Goal: Task Accomplishment & Management: Use online tool/utility

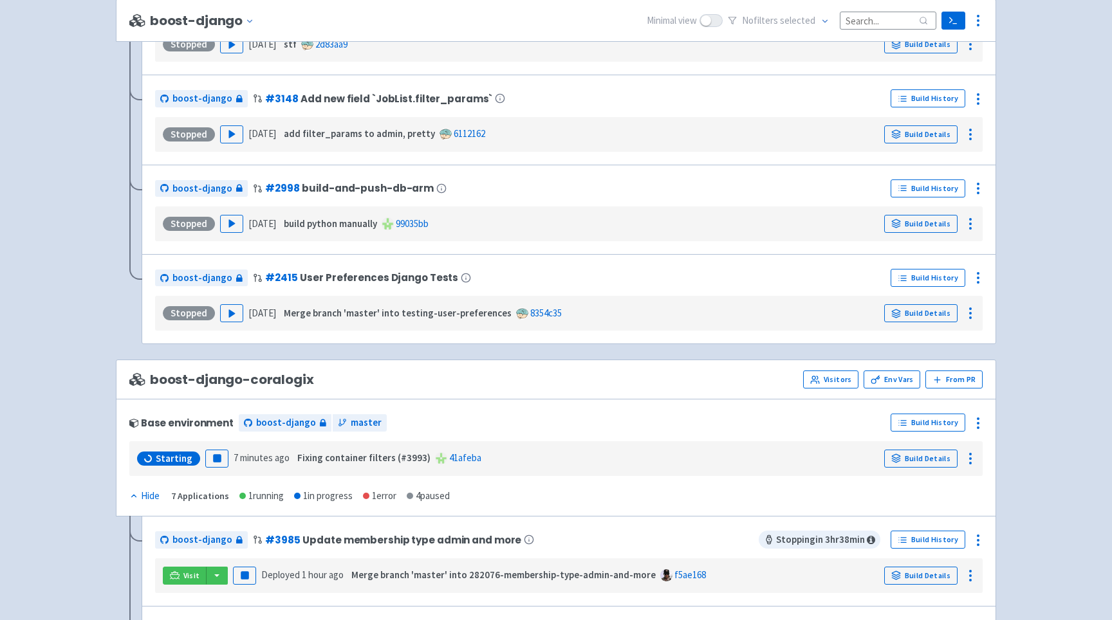
scroll to position [1249, 0]
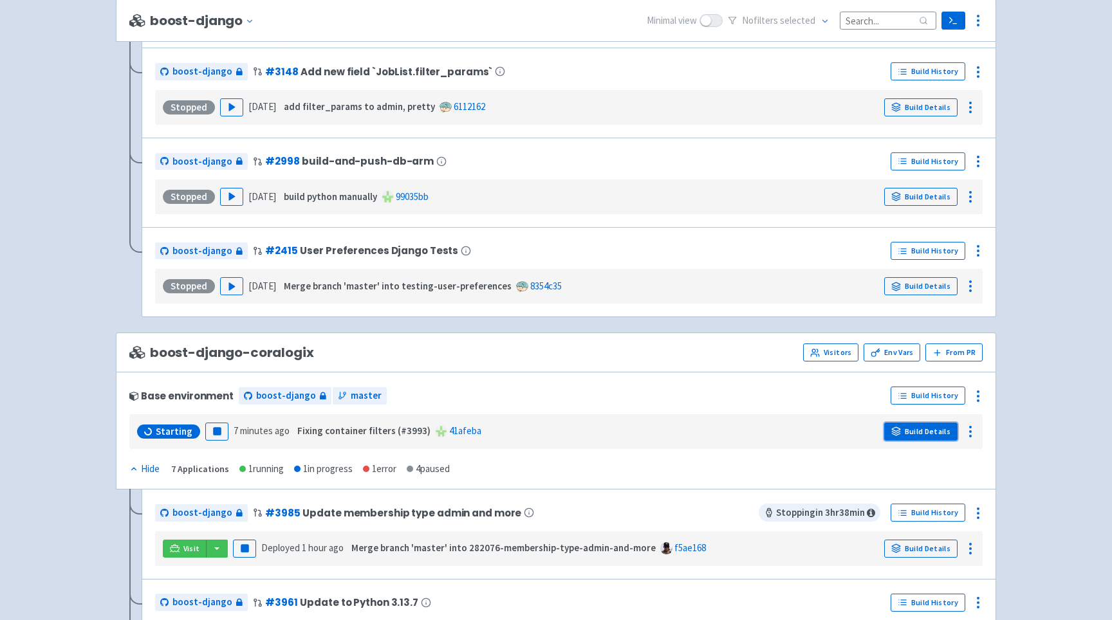
click at [921, 427] on link "Build Details" at bounding box center [920, 432] width 73 height 18
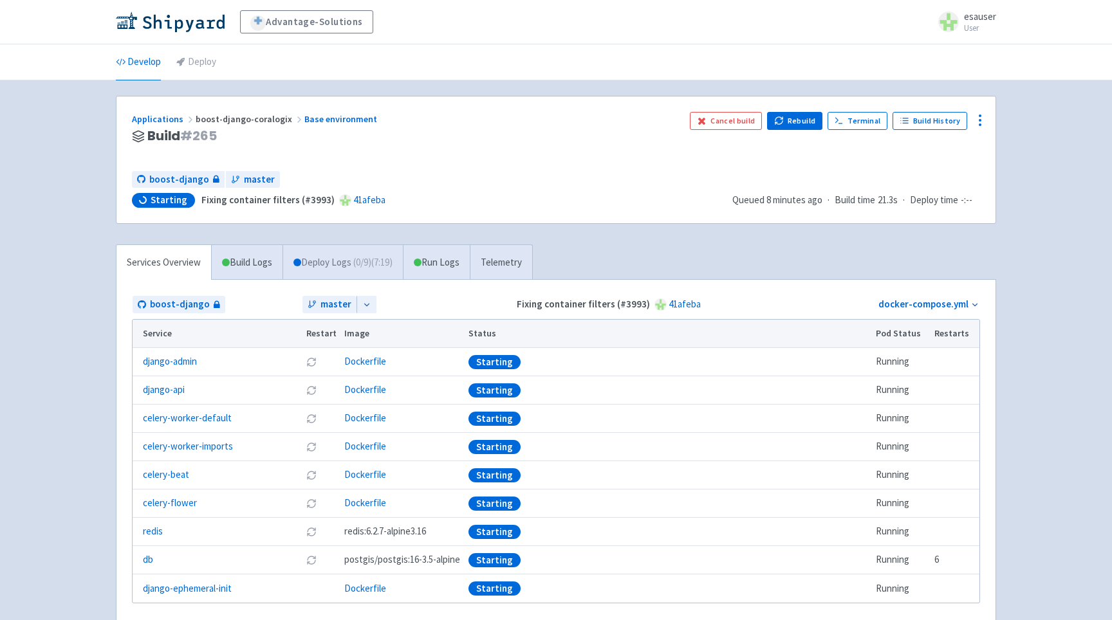
click at [326, 248] on link "Deploy Logs ( 0 / 9 ) (7:19)" at bounding box center [342, 262] width 120 height 35
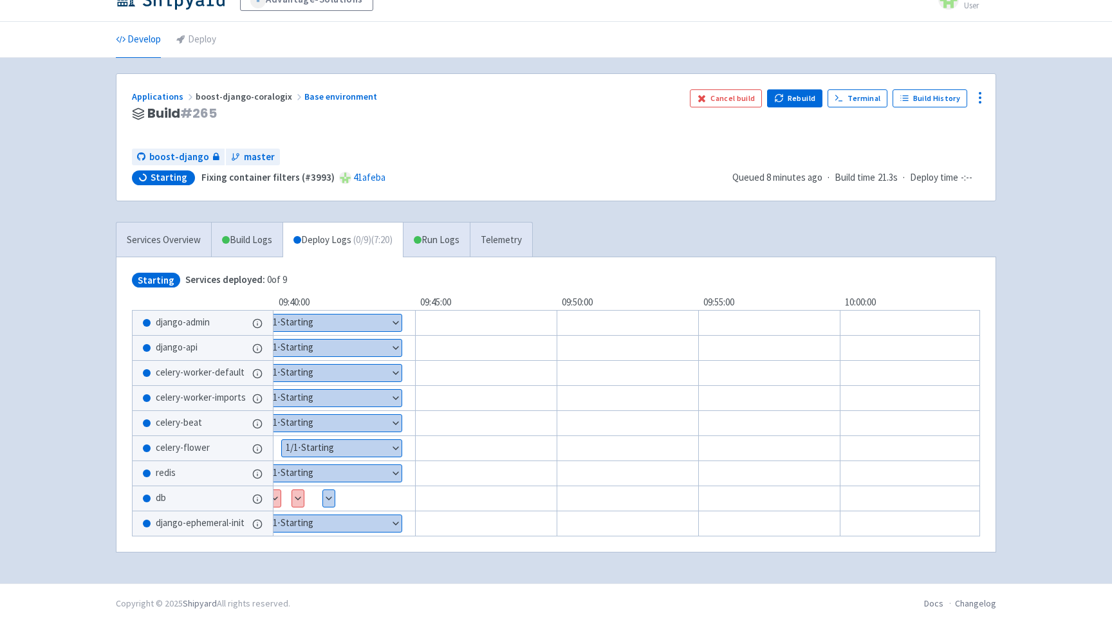
scroll to position [30, 0]
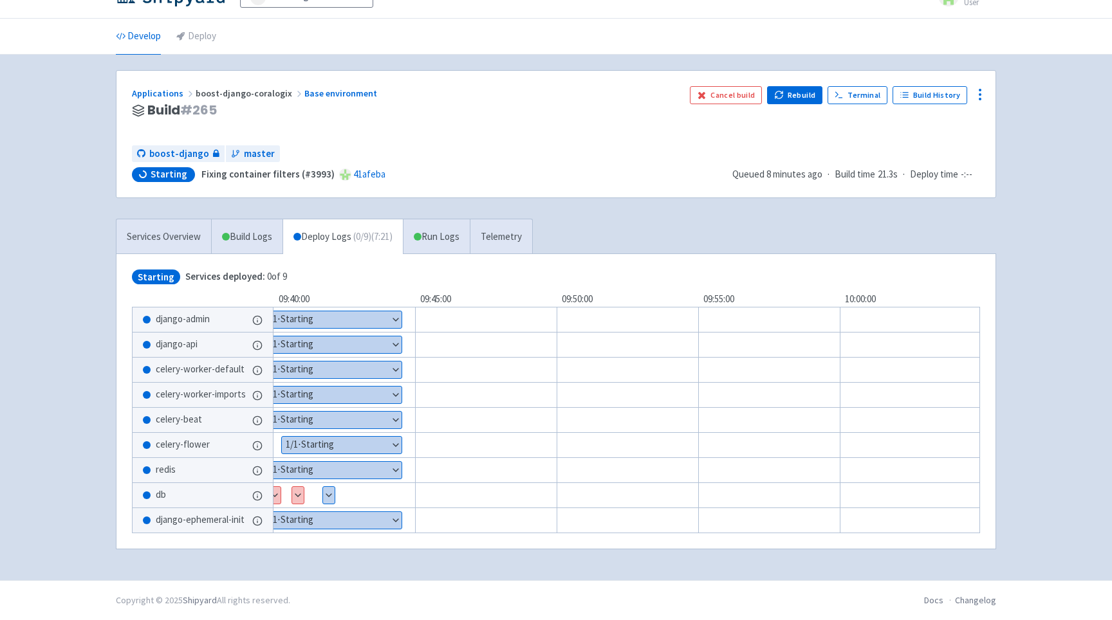
click at [333, 486] on div "Show details 3 / 3 ⋅ Starting" at bounding box center [328, 495] width 13 height 18
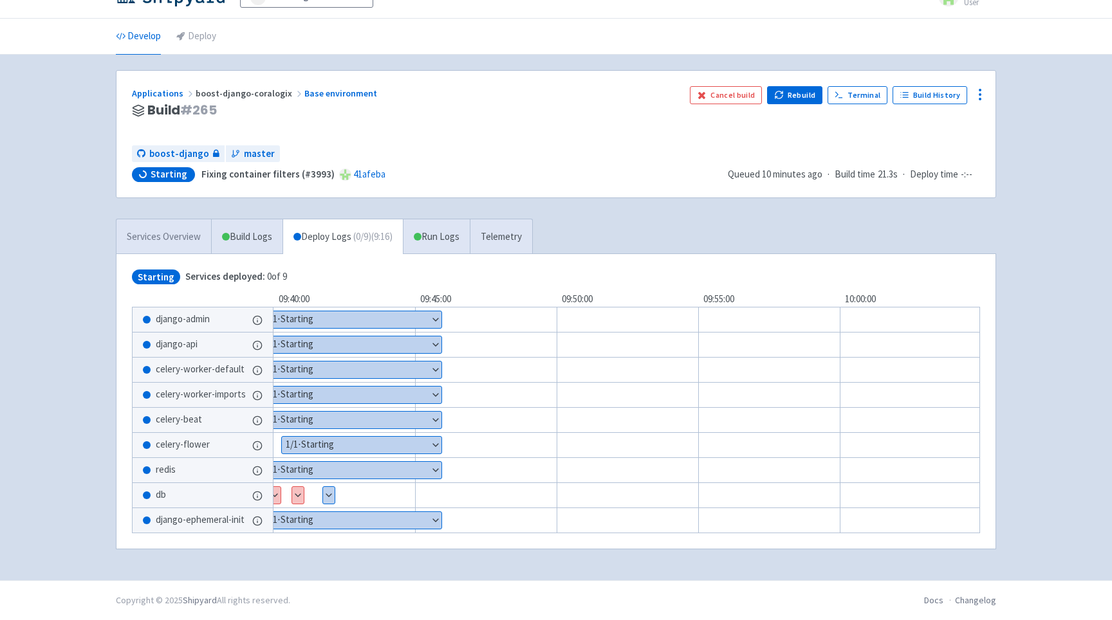
click at [185, 232] on link "Services Overview" at bounding box center [163, 236] width 95 height 35
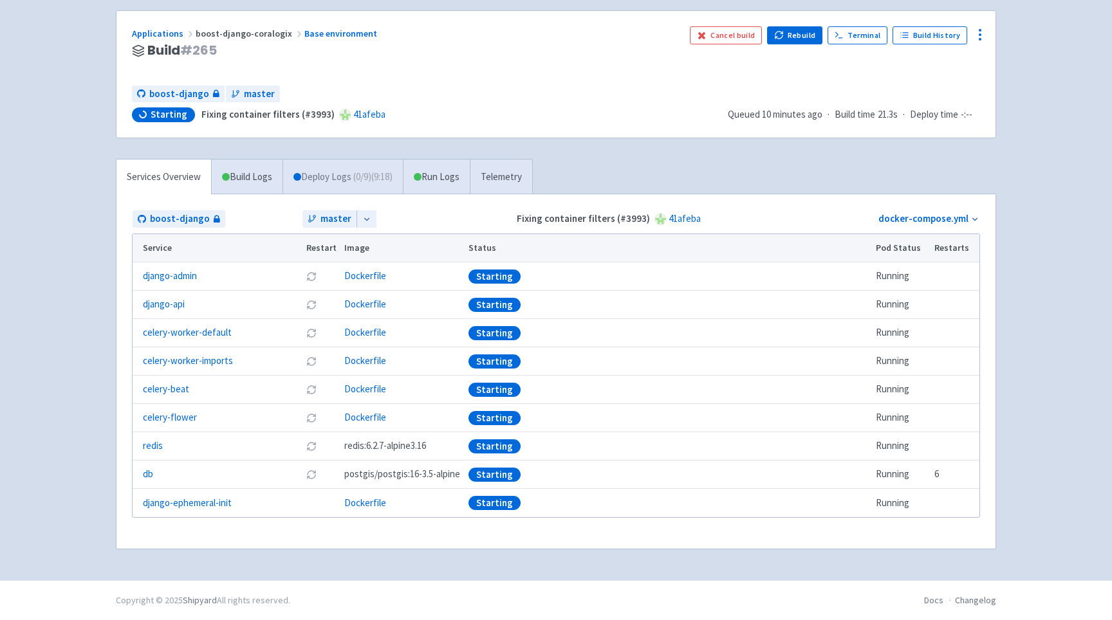
click at [329, 161] on link "Deploy Logs ( 0 / 9 ) (9:18)" at bounding box center [342, 177] width 120 height 35
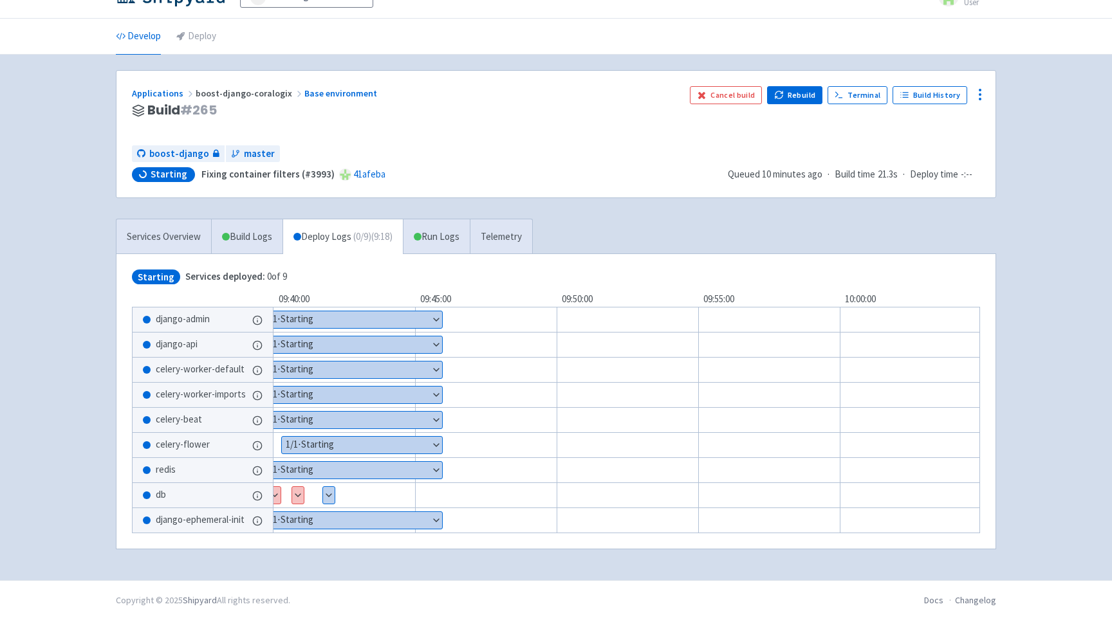
scroll to position [30, 0]
click at [273, 495] on button "Show details" at bounding box center [270, 495] width 19 height 17
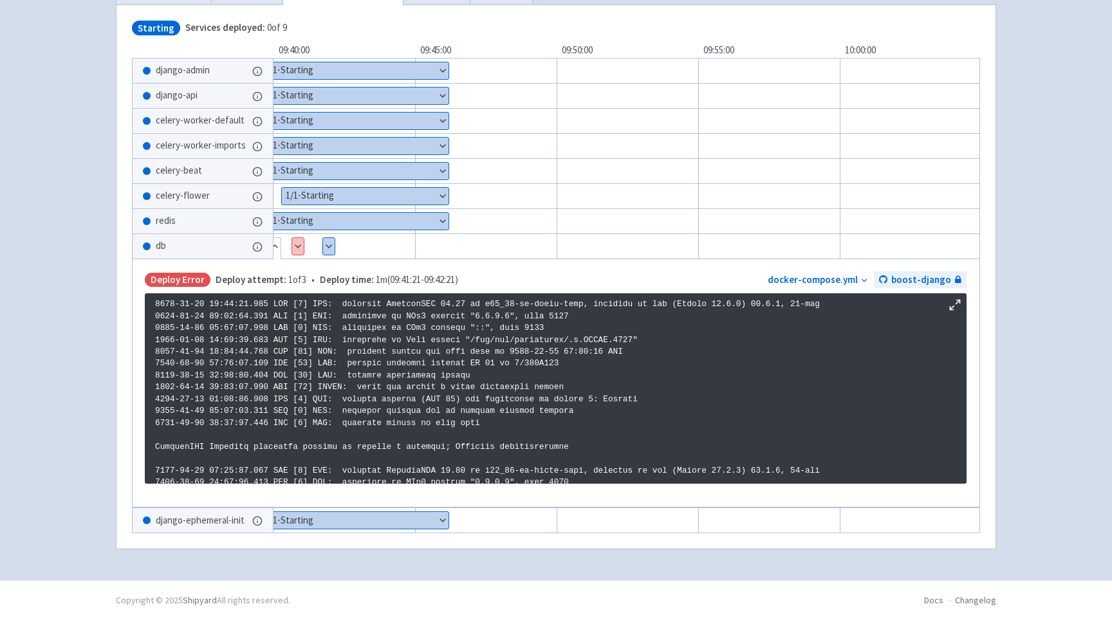
click at [277, 240] on button "Hide details" at bounding box center [270, 246] width 19 height 17
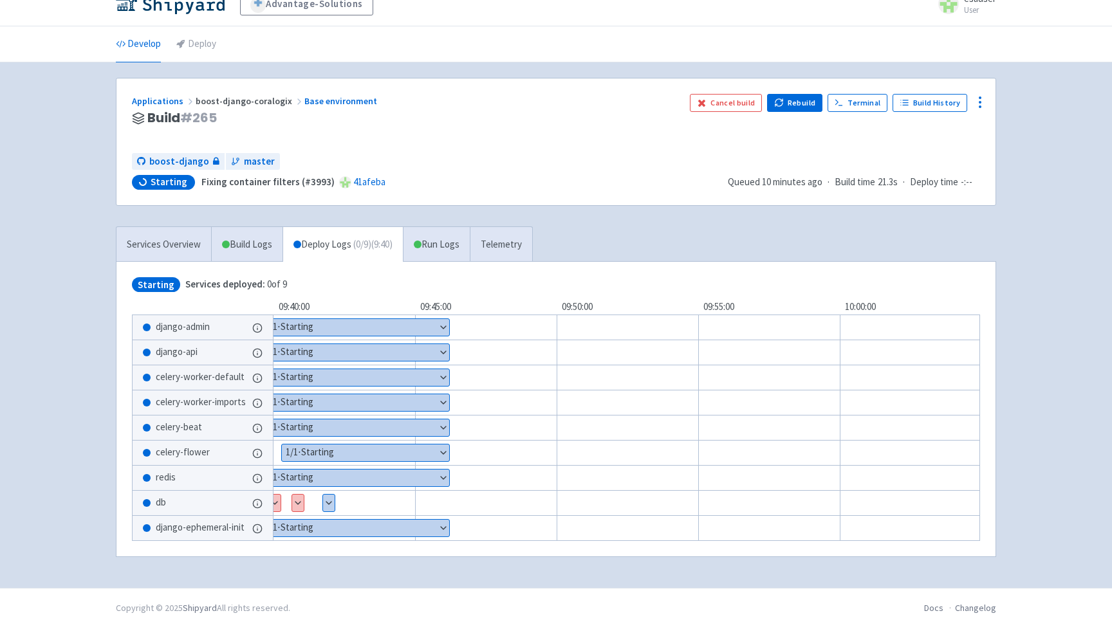
scroll to position [20, 0]
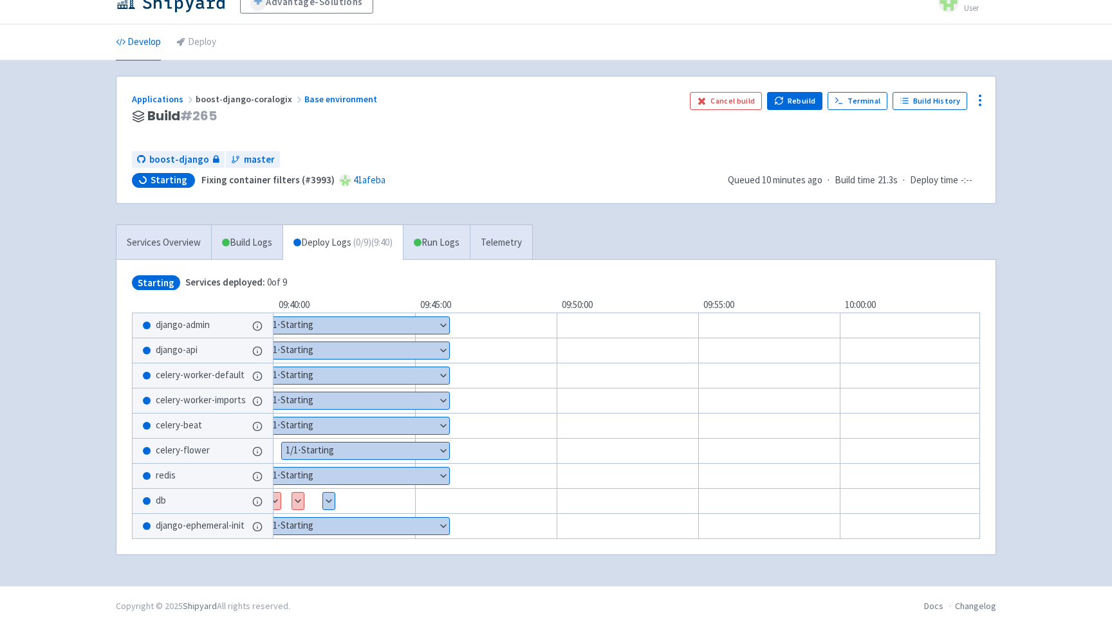
click at [328, 495] on button "Show details" at bounding box center [329, 501] width 12 height 17
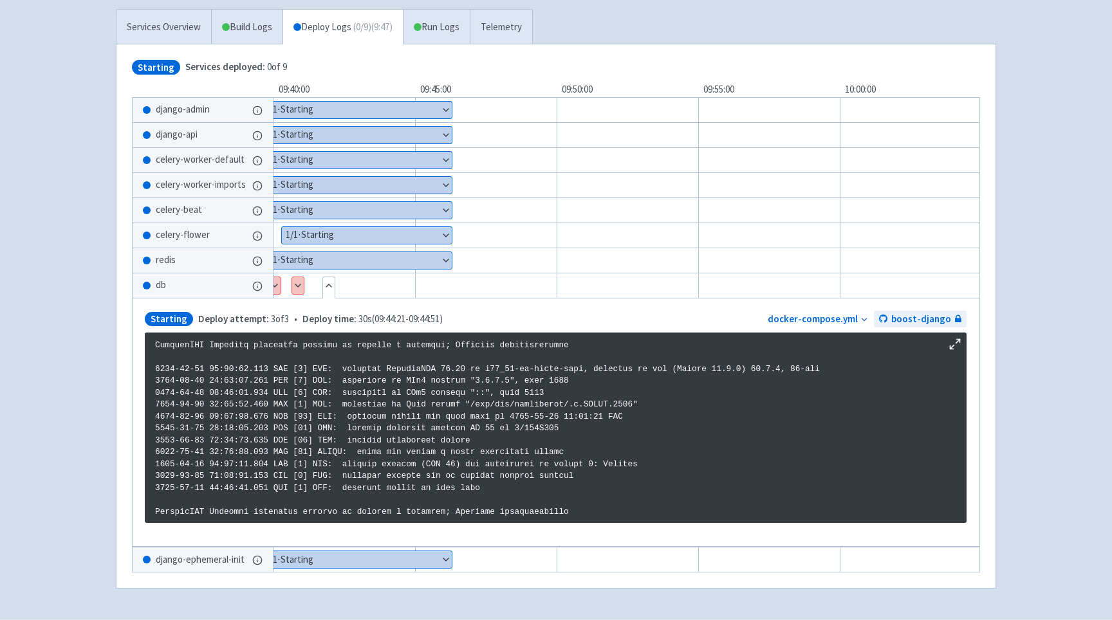
scroll to position [279, 0]
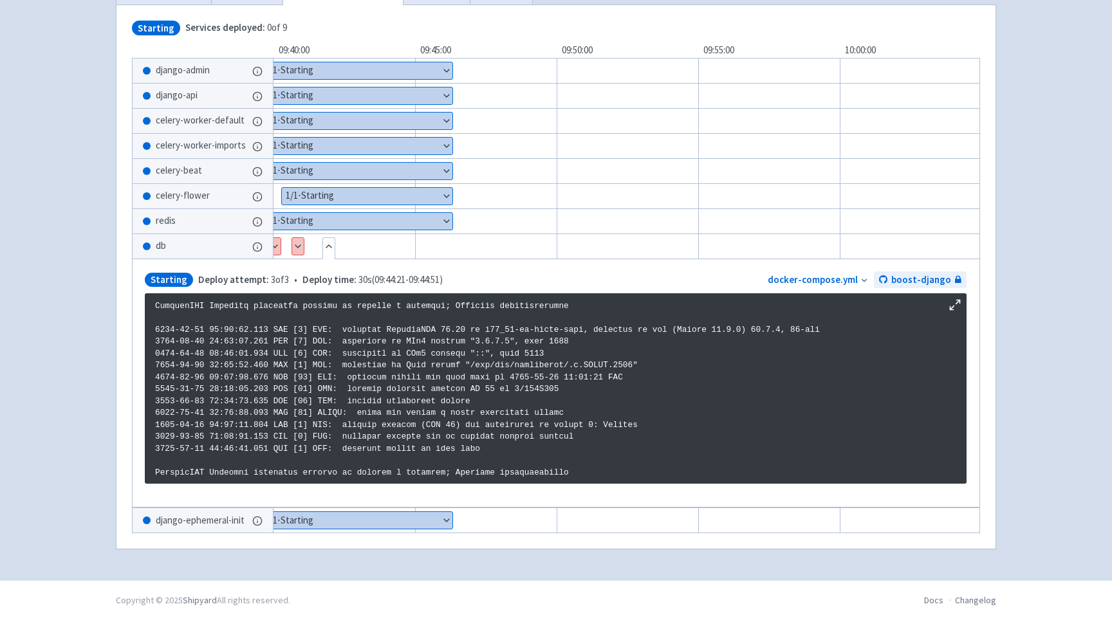
click at [449, 133] on div "Show details 1 / 1 ⋅ Starting" at bounding box center [644, 146] width 823 height 26
click at [446, 138] on button "Show details" at bounding box center [356, 146] width 191 height 17
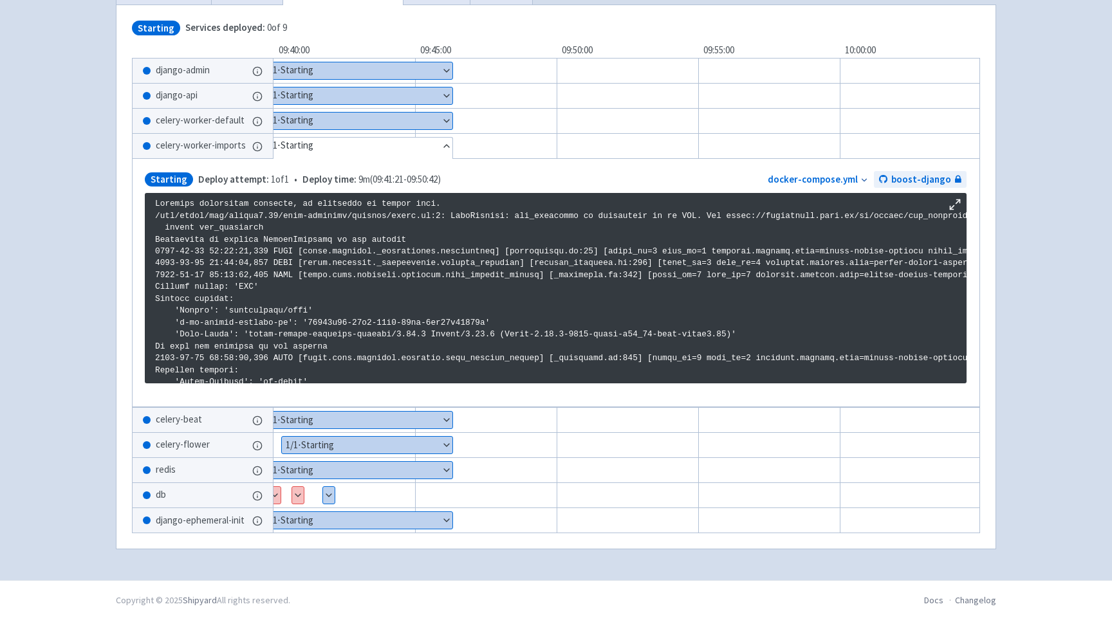
scroll to position [2202, 0]
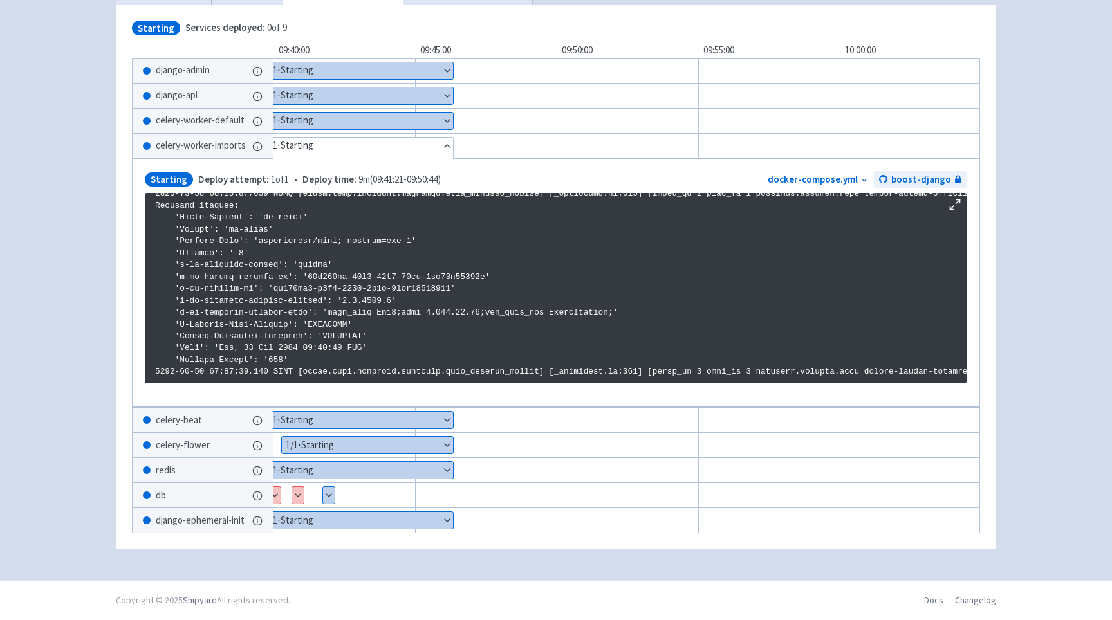
click at [445, 140] on button "Hide details" at bounding box center [357, 146] width 192 height 17
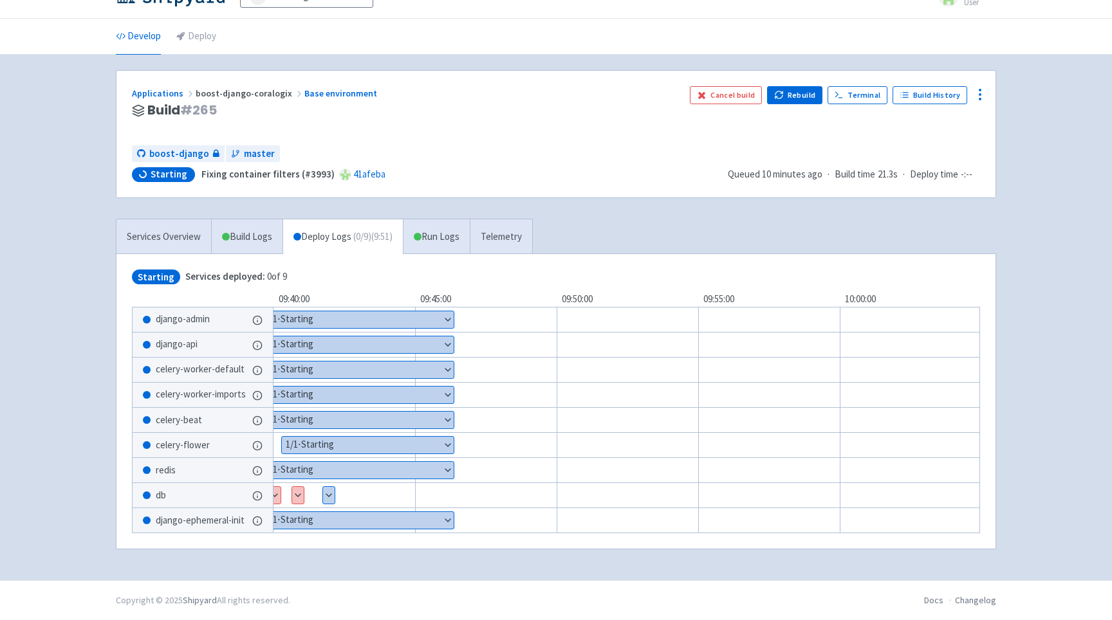
scroll to position [30, 0]
click at [329, 491] on button "Show details" at bounding box center [329, 495] width 12 height 17
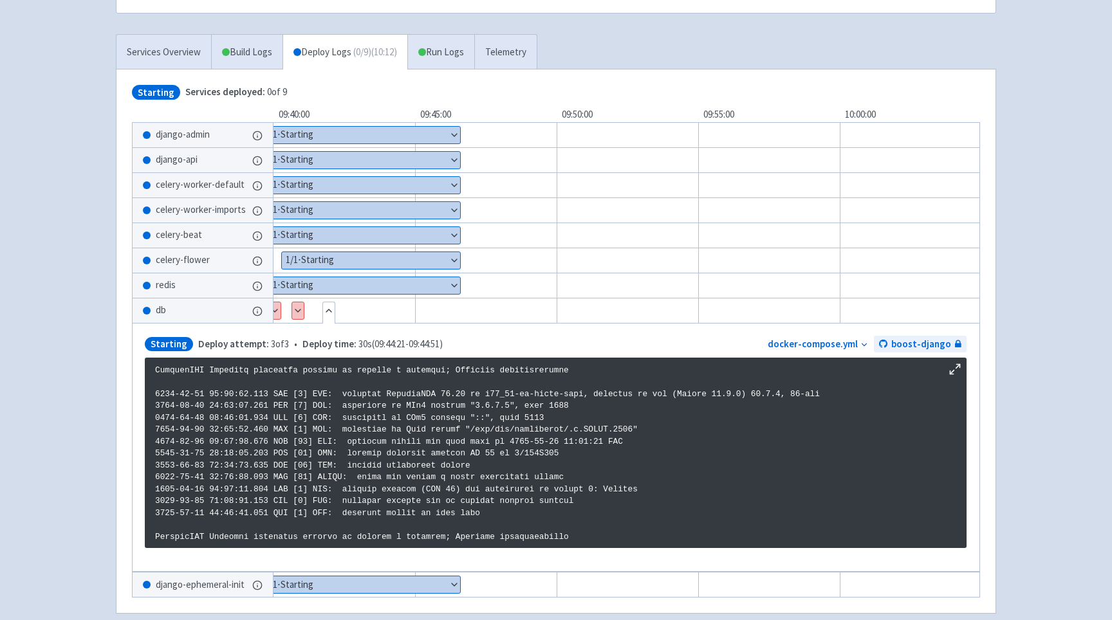
scroll to position [279, 0]
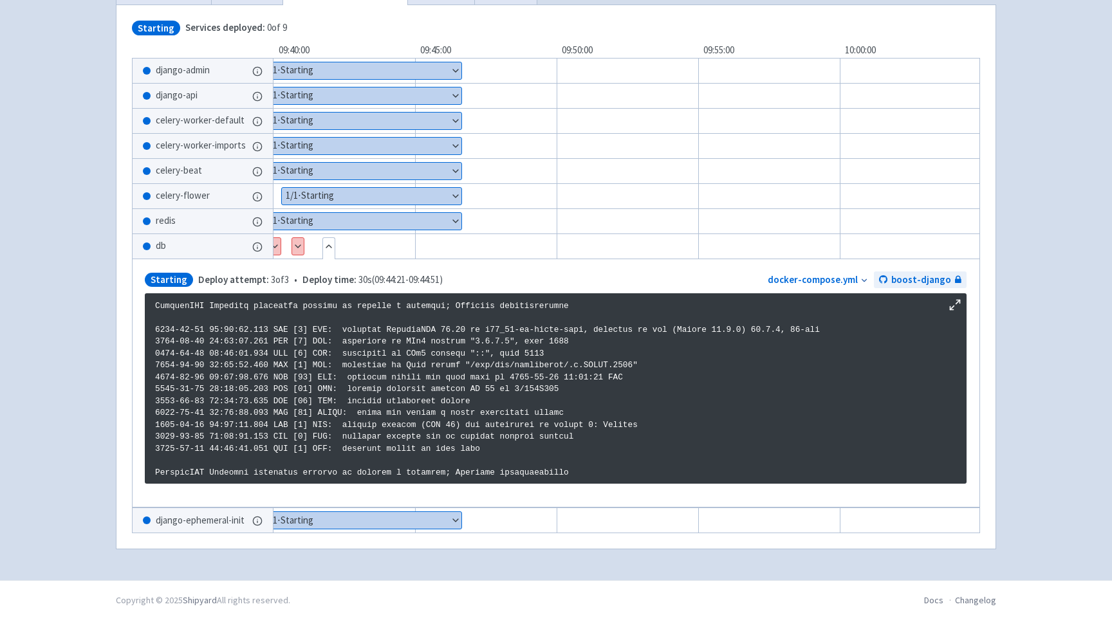
click at [510, 612] on footer "Docs Changelog Copyright © 2025 Shipyard All rights reserved." at bounding box center [556, 600] width 1112 height 40
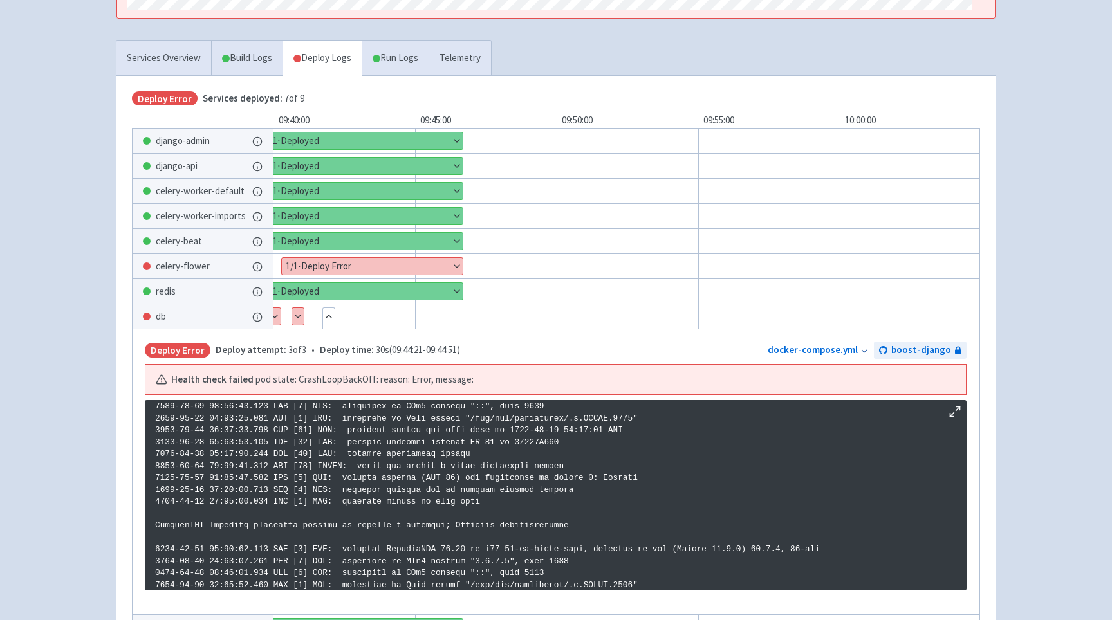
scroll to position [0, 0]
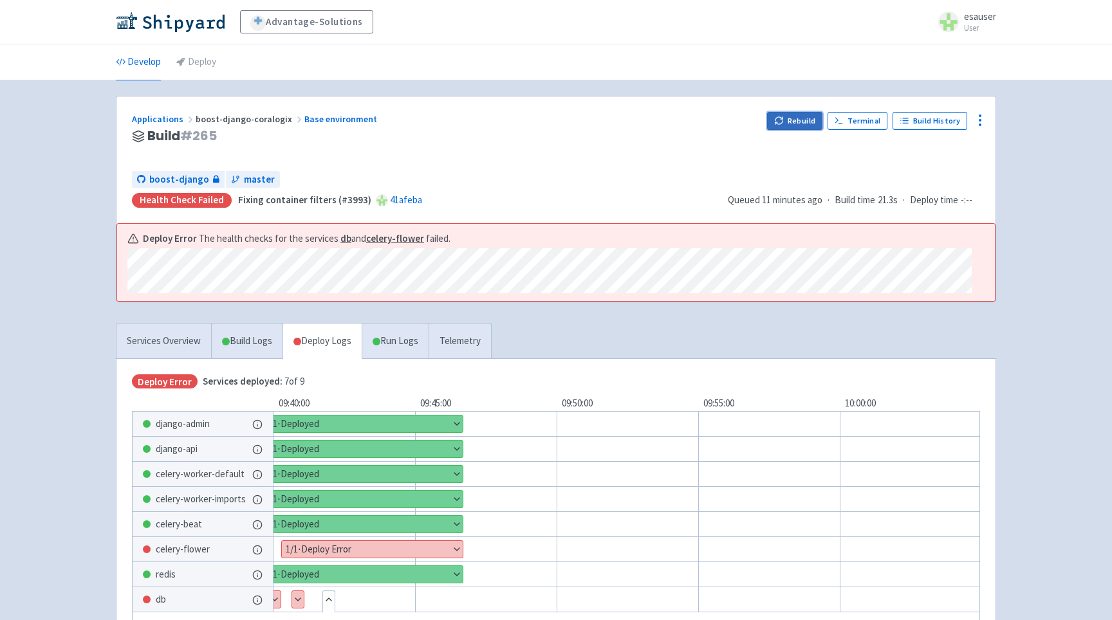
click at [794, 122] on button "Rebuild" at bounding box center [794, 121] width 55 height 18
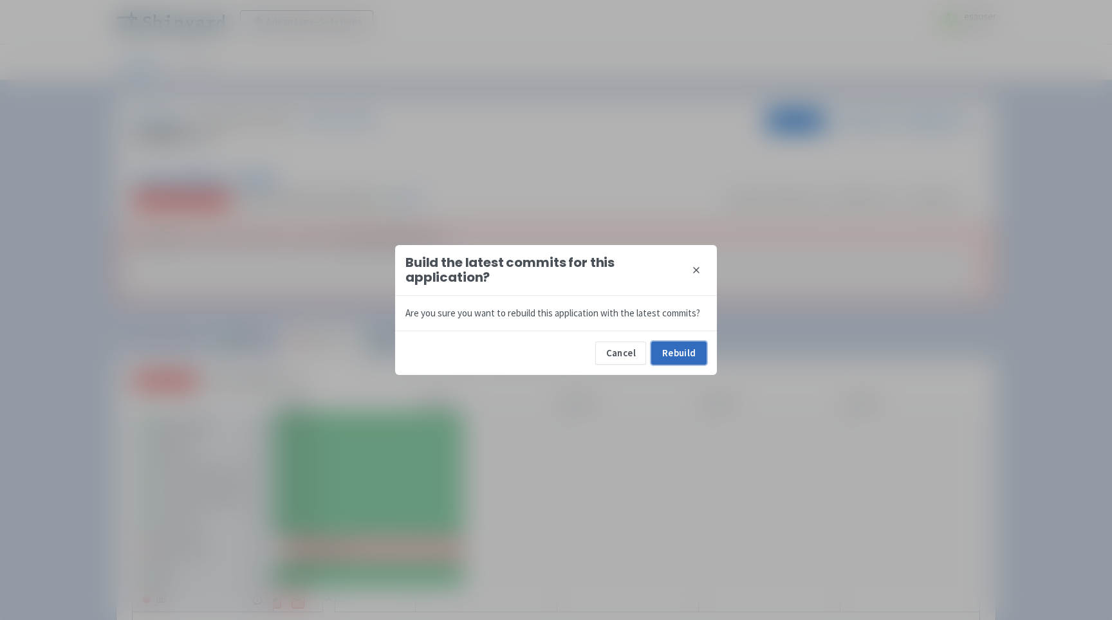
click at [656, 353] on button "Rebuild" at bounding box center [678, 353] width 55 height 23
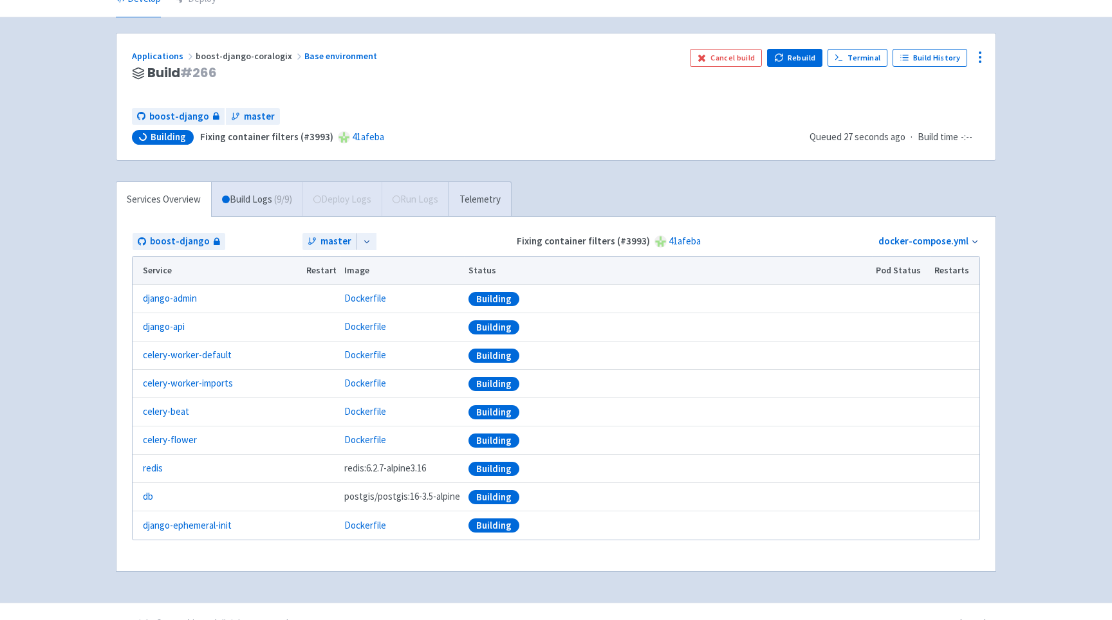
scroll to position [86, 0]
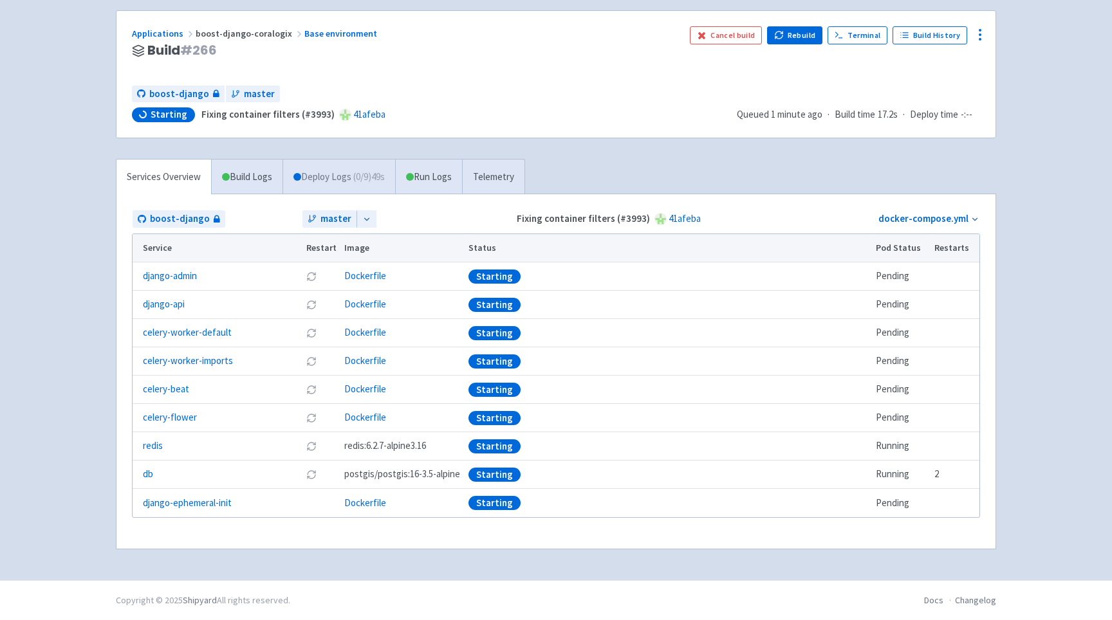
click at [339, 171] on link "Deploy Logs ( 0 / 9 ) 49s" at bounding box center [338, 177] width 113 height 35
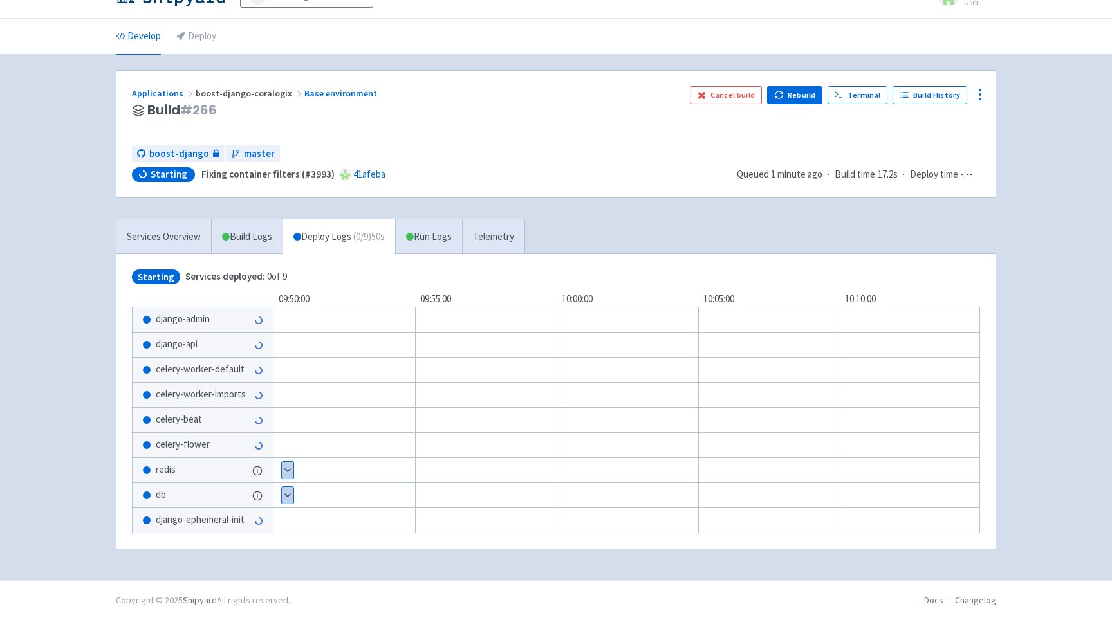
click at [288, 491] on button "Show details" at bounding box center [288, 495] width 12 height 17
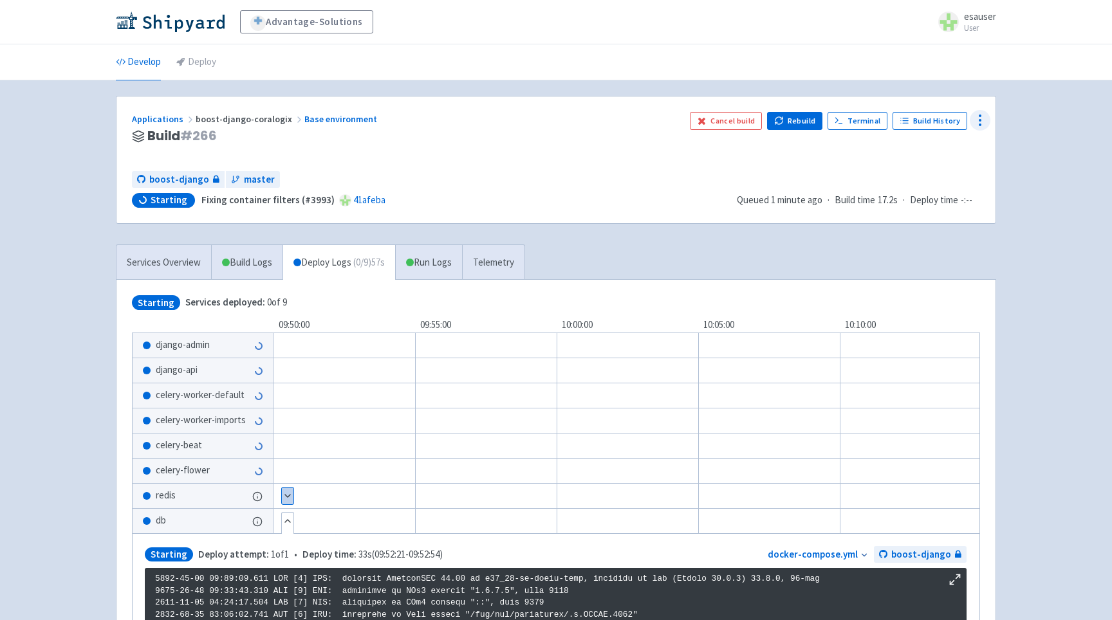
click at [977, 126] on icon at bounding box center [979, 120] width 15 height 15
click at [928, 182] on link "Data Dashboard" at bounding box center [931, 172] width 116 height 23
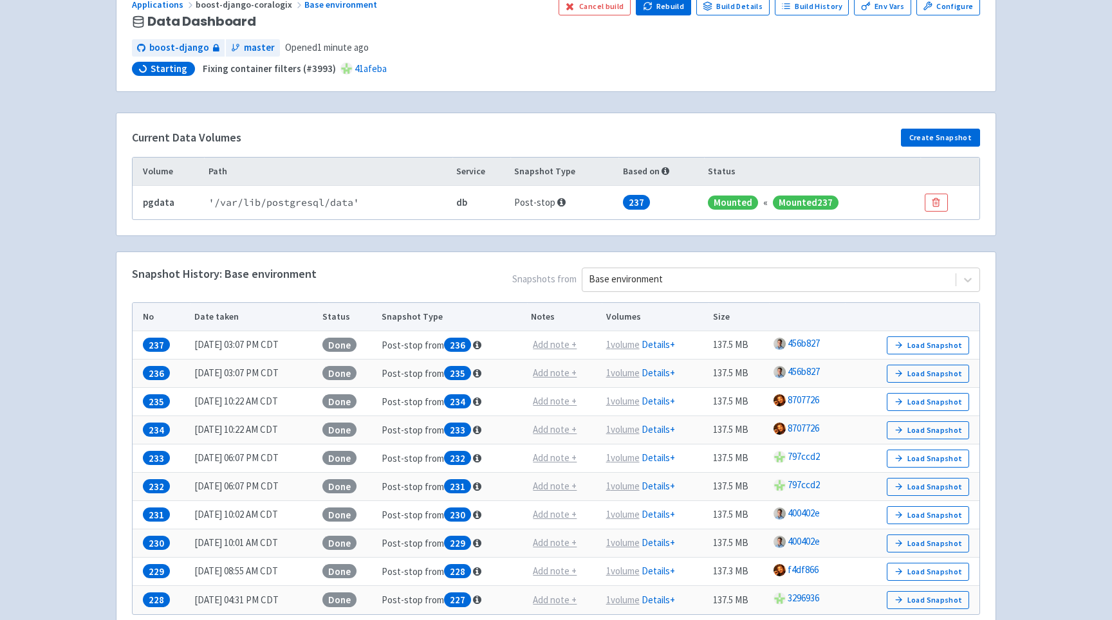
scroll to position [116, 0]
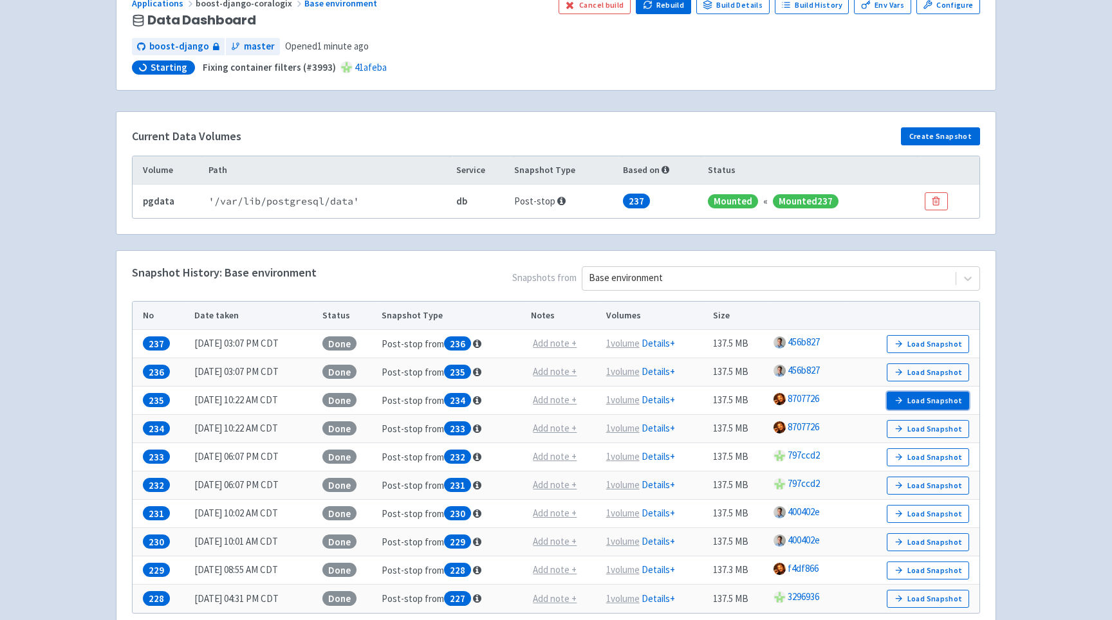
click at [931, 403] on button "Load Snapshot" at bounding box center [927, 401] width 82 height 18
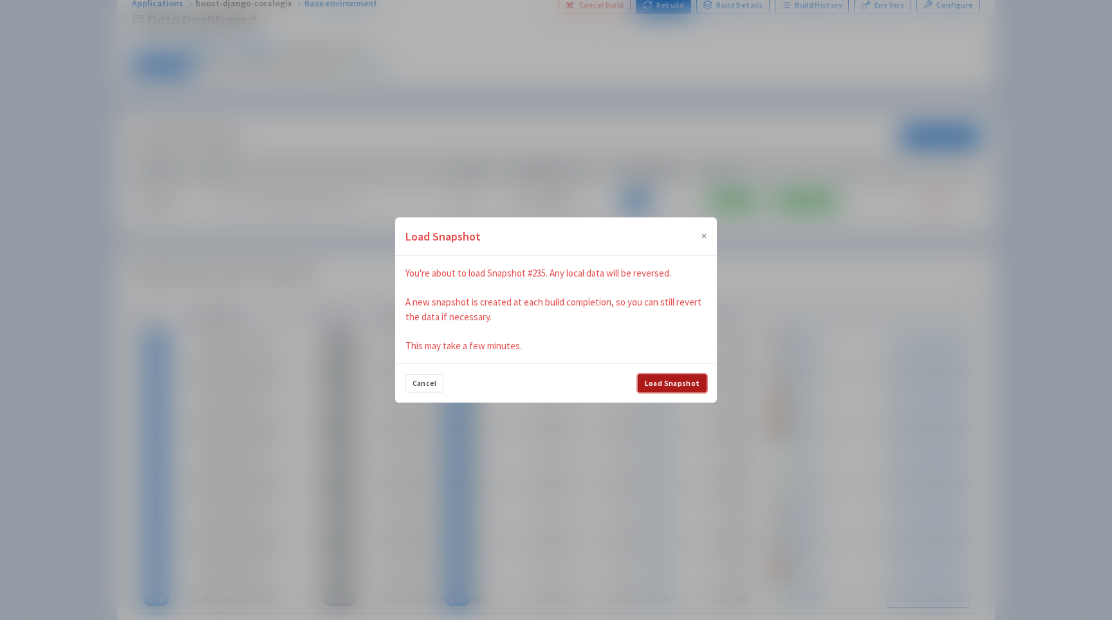
click at [670, 383] on button "Load Snapshot" at bounding box center [672, 383] width 69 height 18
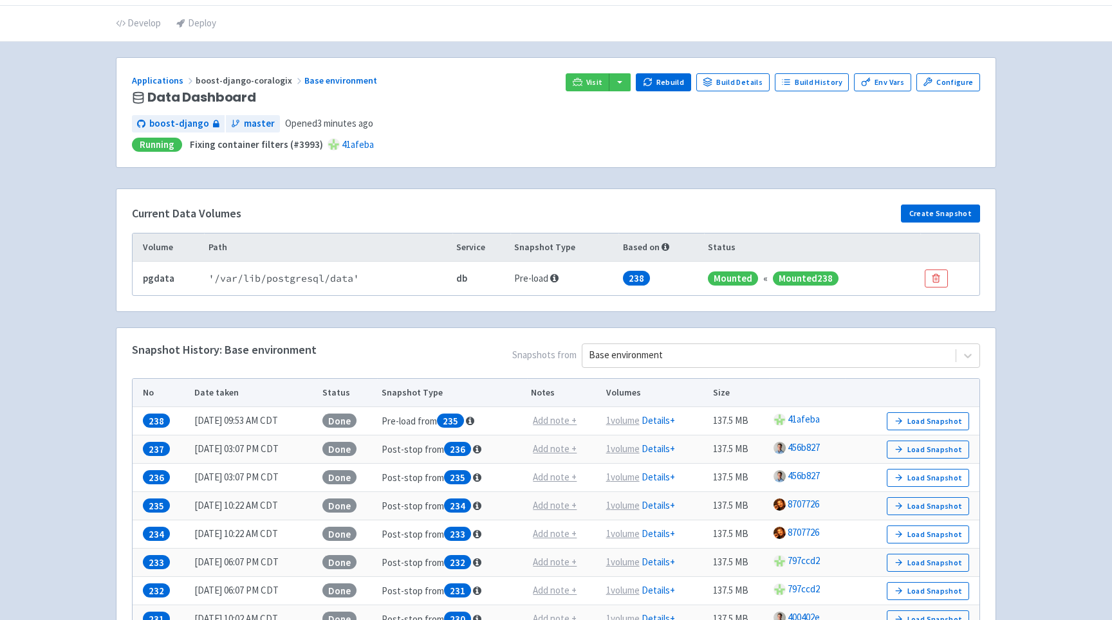
scroll to position [40, 0]
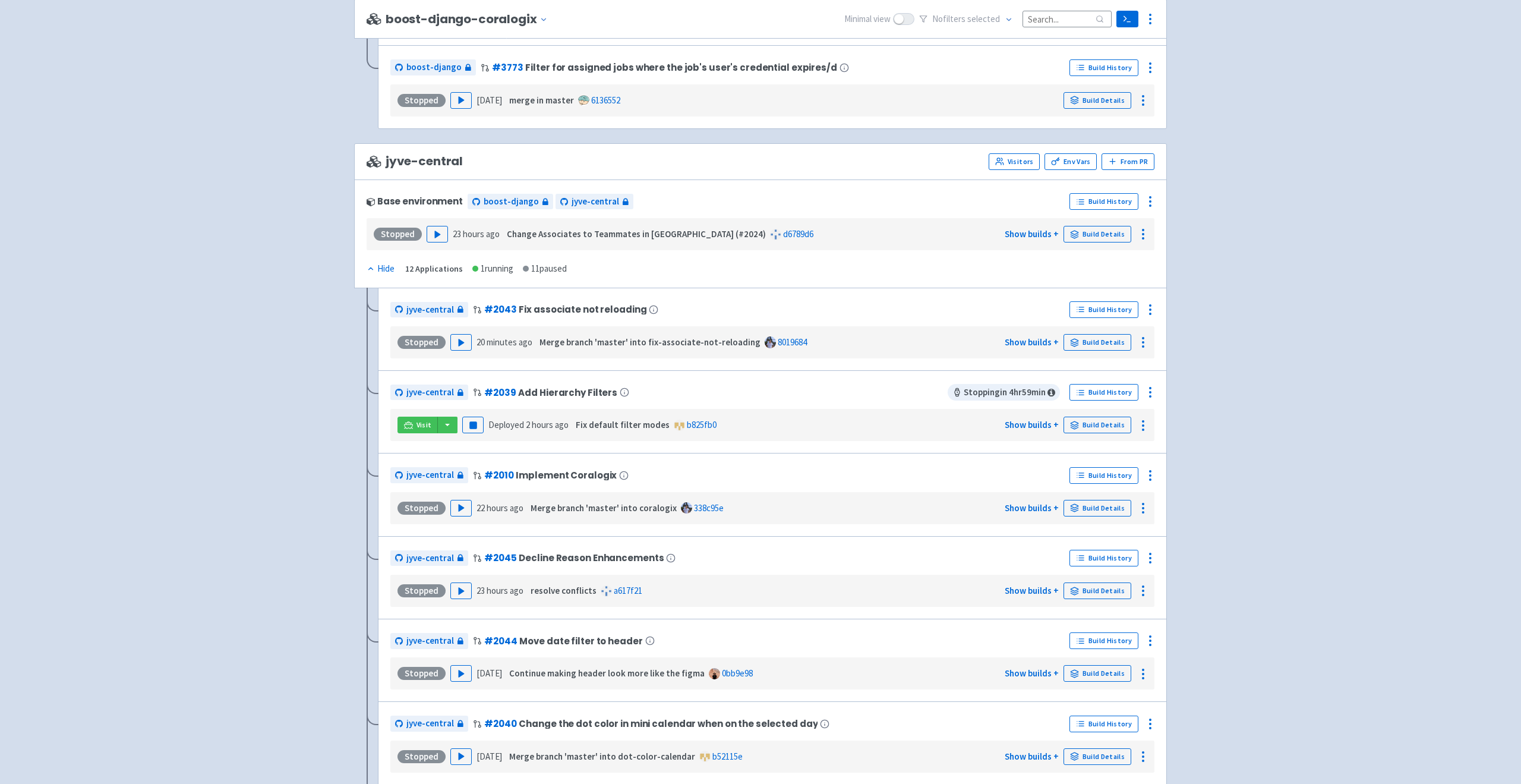
scroll to position [1974, 0]
click at [1152, 389] on icon at bounding box center [1150, 391] width 14 height 14
click at [1095, 502] on span "Rebuild" at bounding box center [1105, 502] width 79 height 17
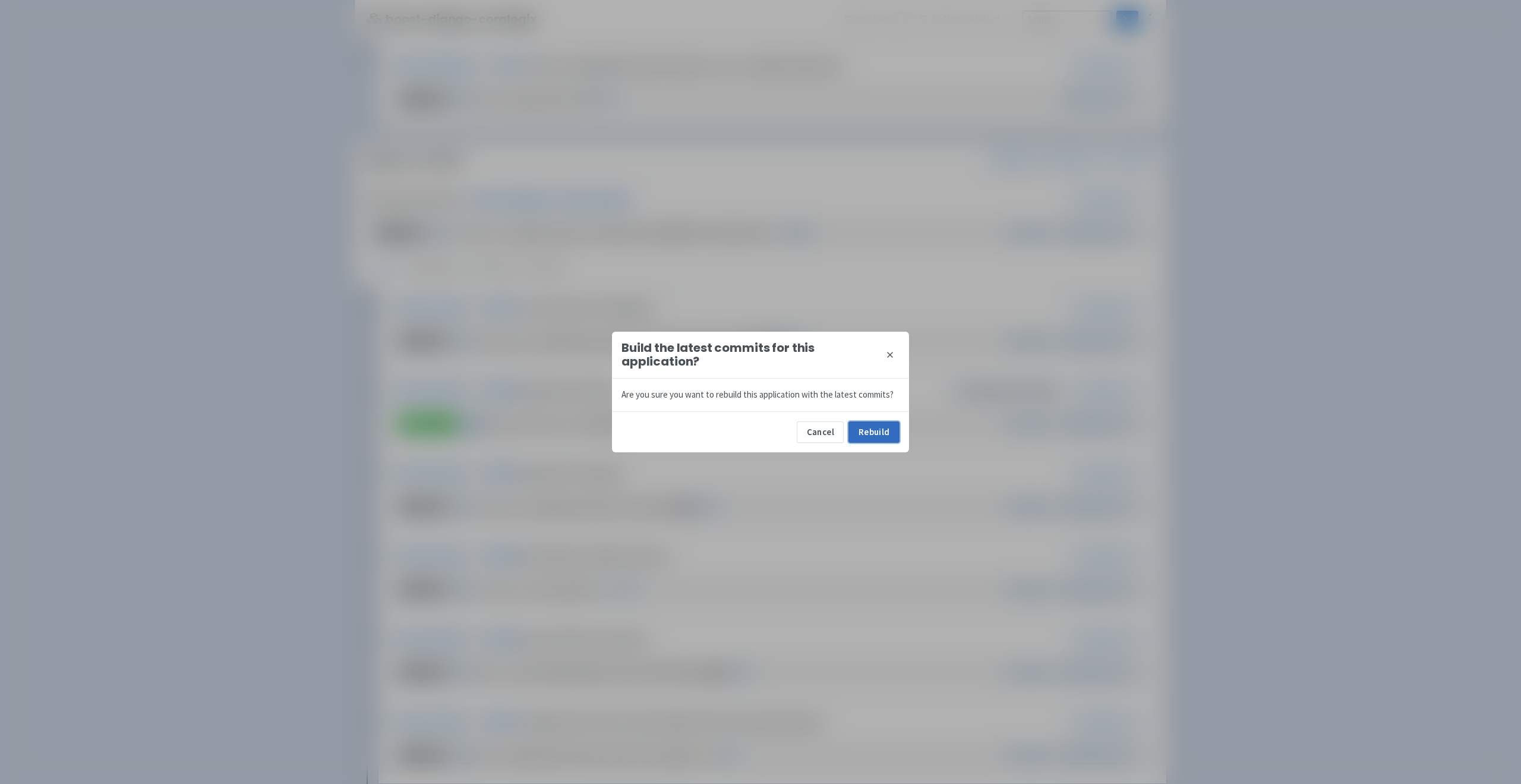
click at [863, 434] on button "Rebuild" at bounding box center [874, 431] width 51 height 21
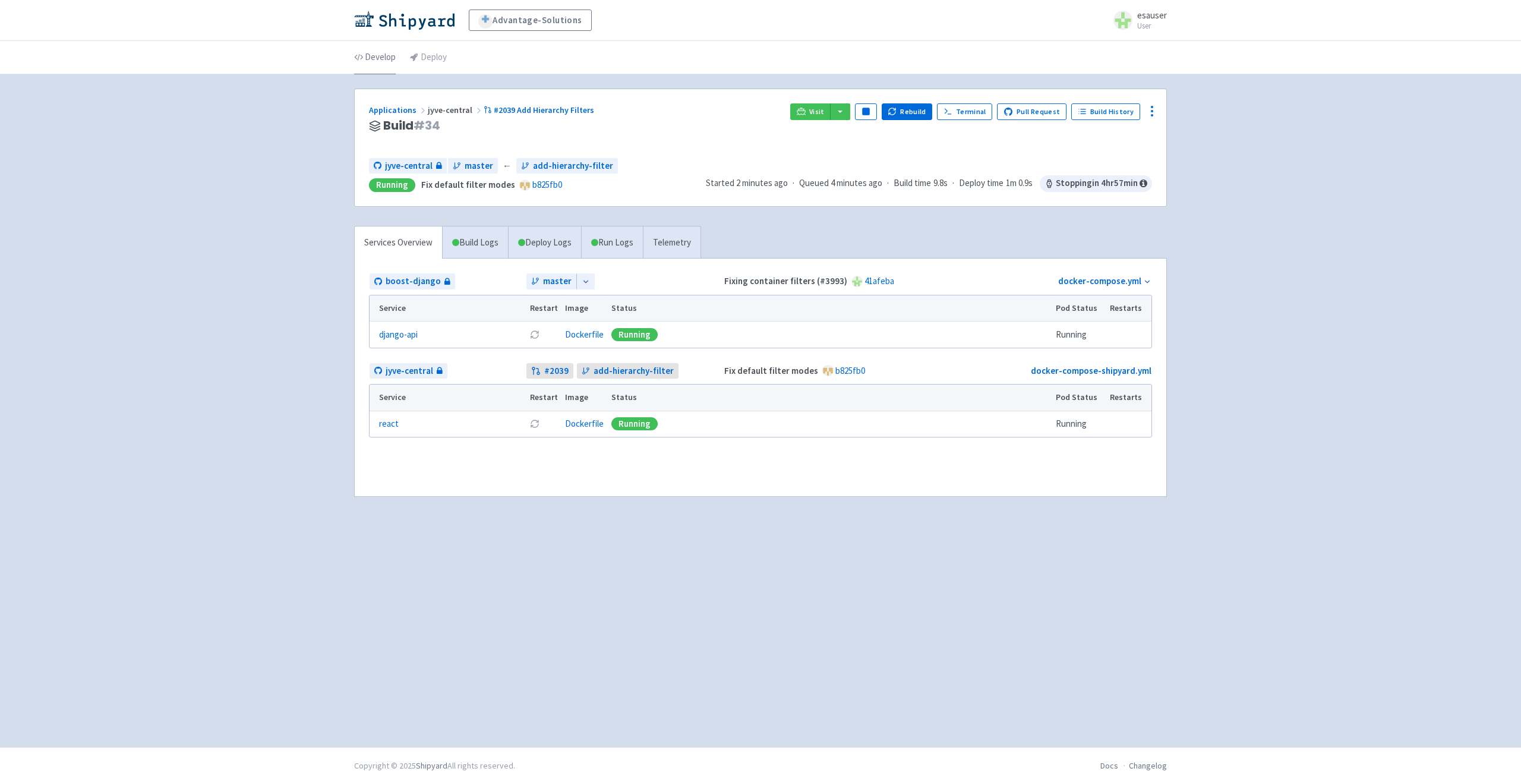
click at [380, 54] on link "Develop" at bounding box center [374, 57] width 42 height 33
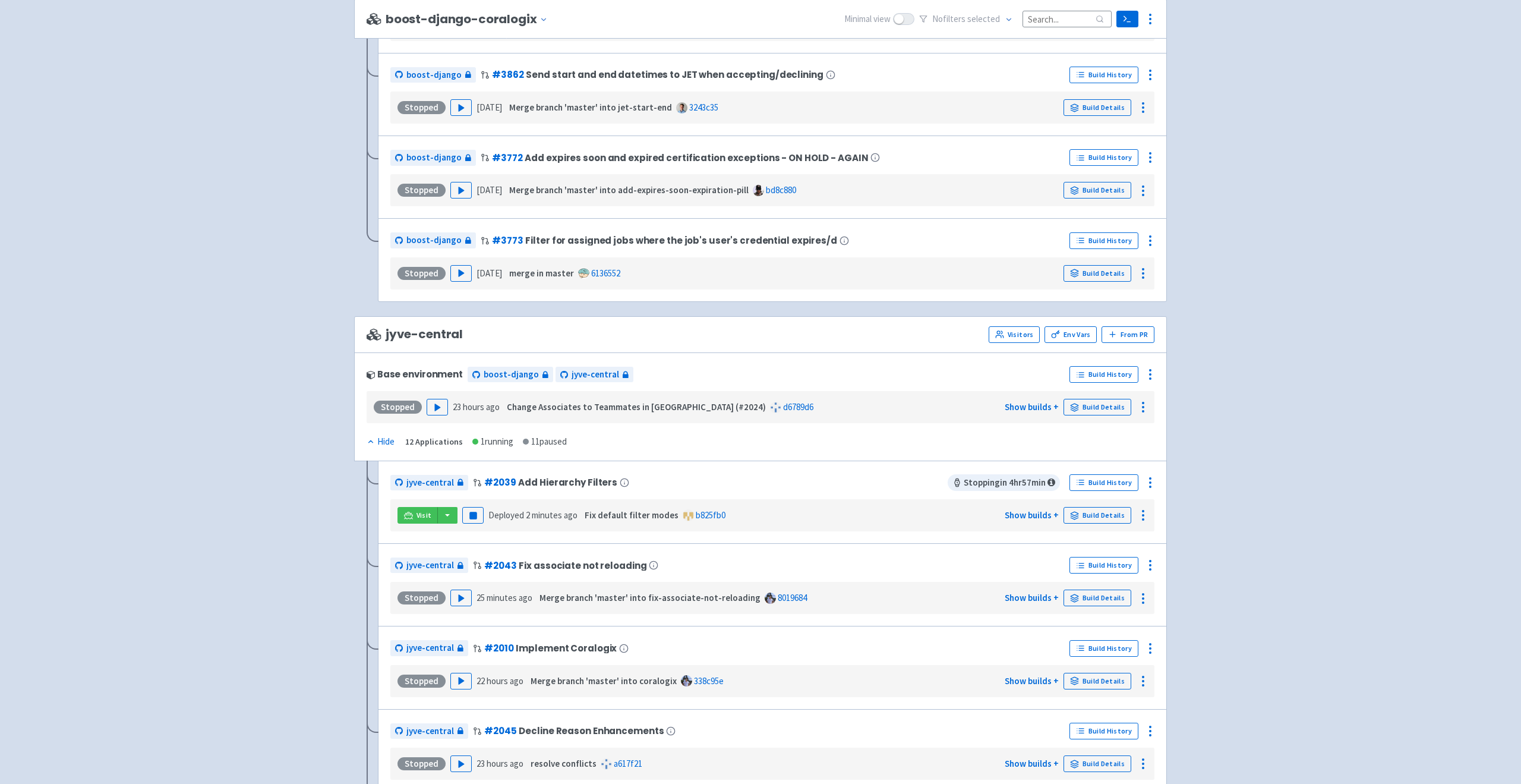
scroll to position [1924, 0]
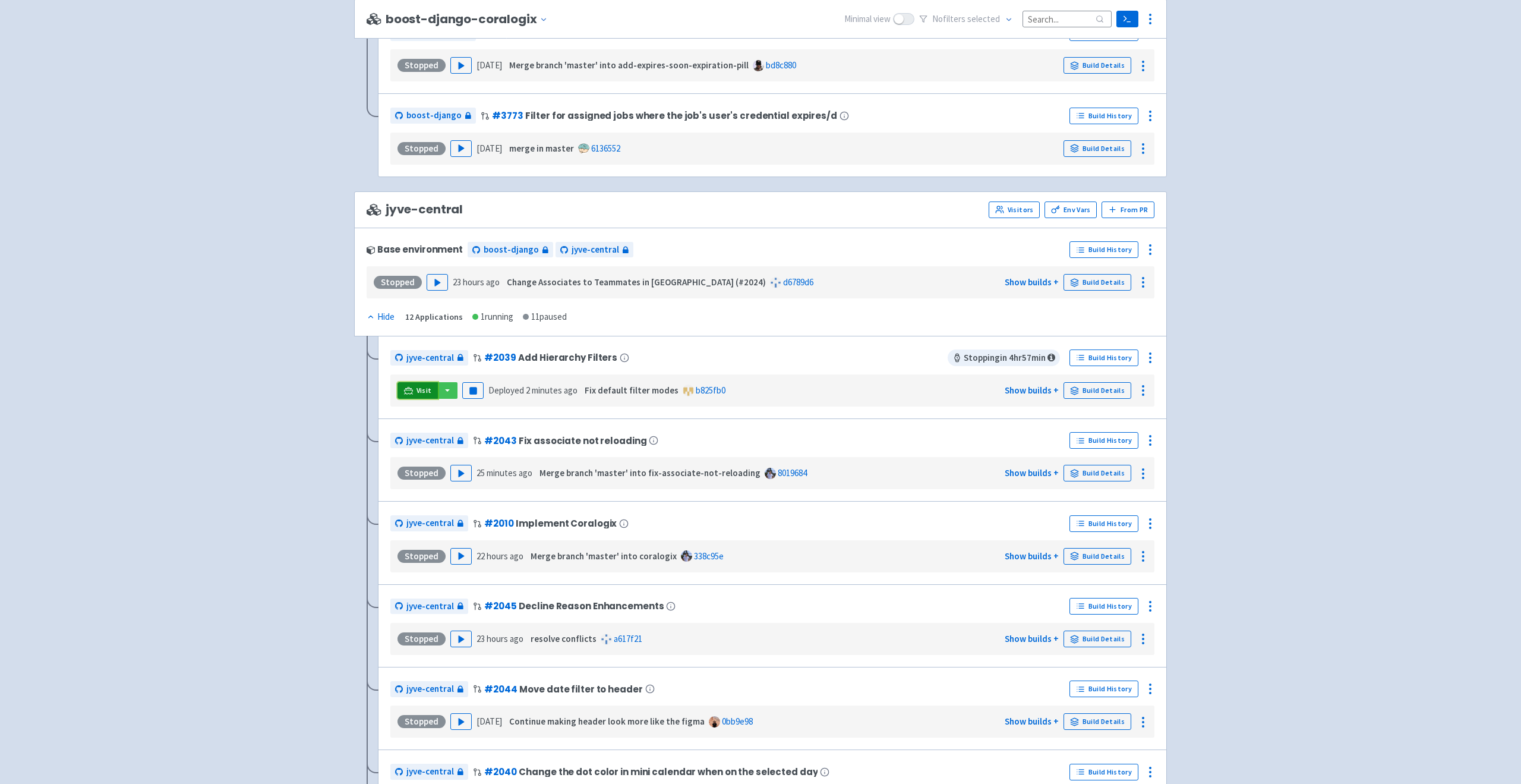
click at [419, 389] on span "Visit" at bounding box center [424, 391] width 16 height 9
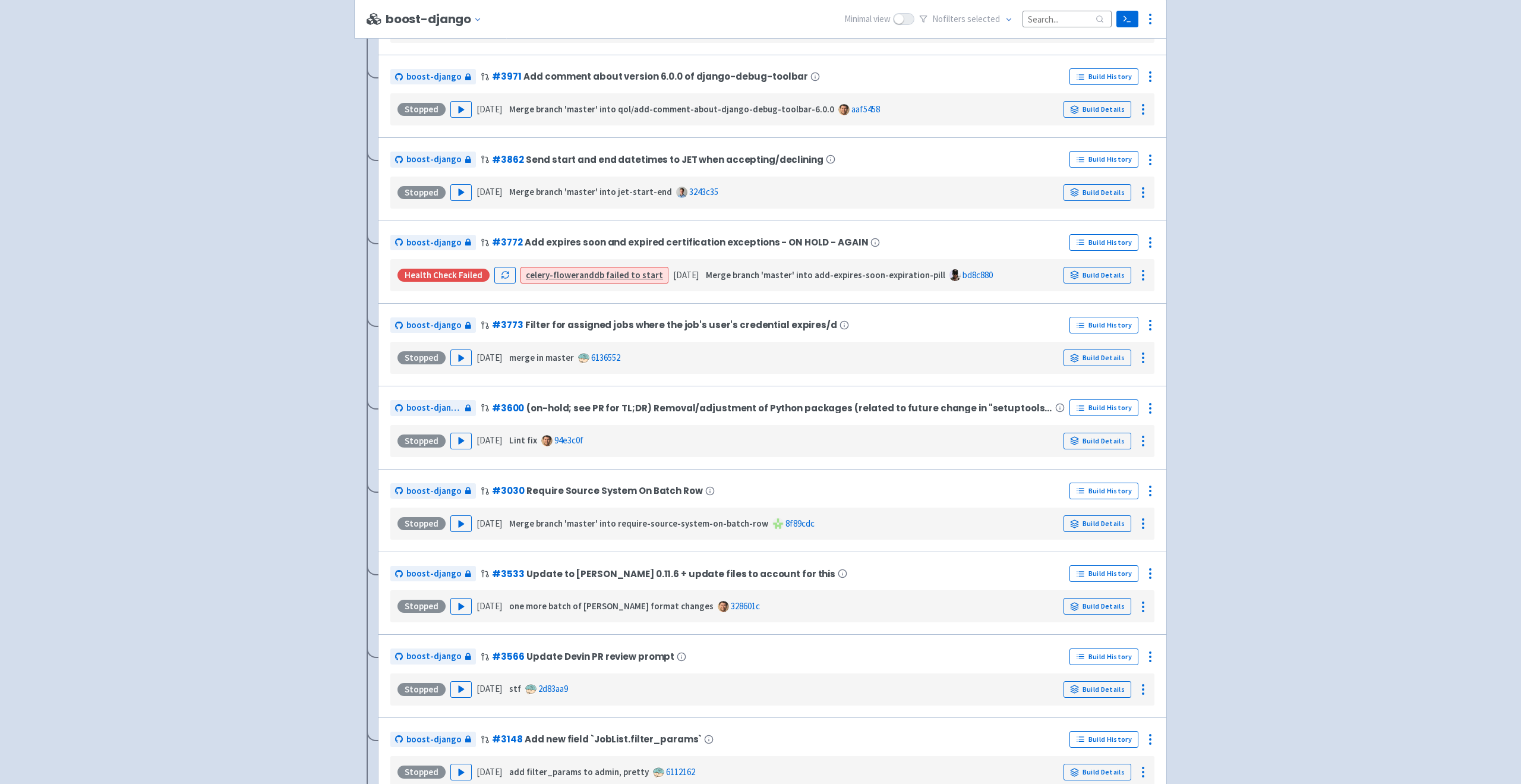
scroll to position [0, 0]
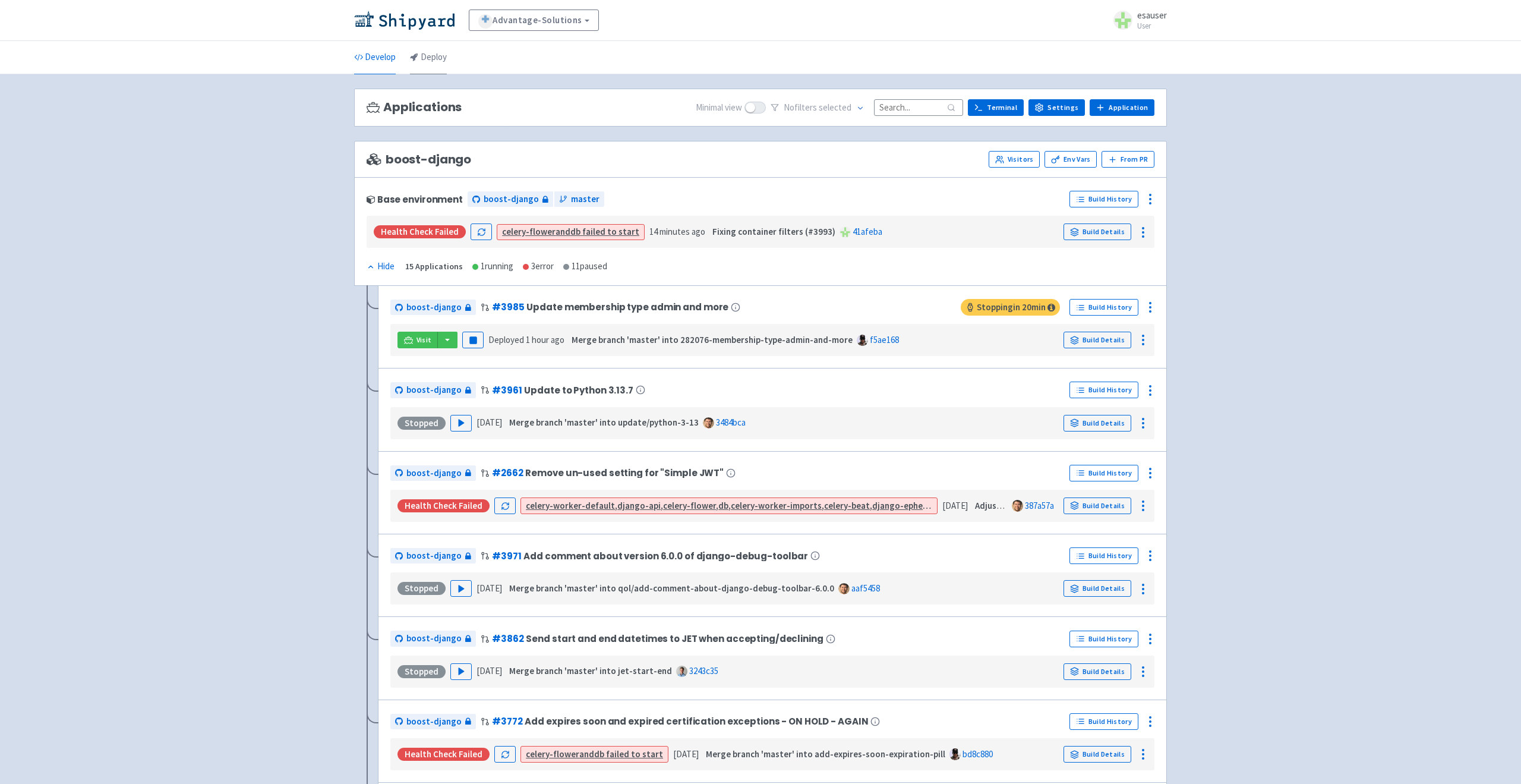
click at [432, 62] on link "Deploy" at bounding box center [429, 57] width 37 height 33
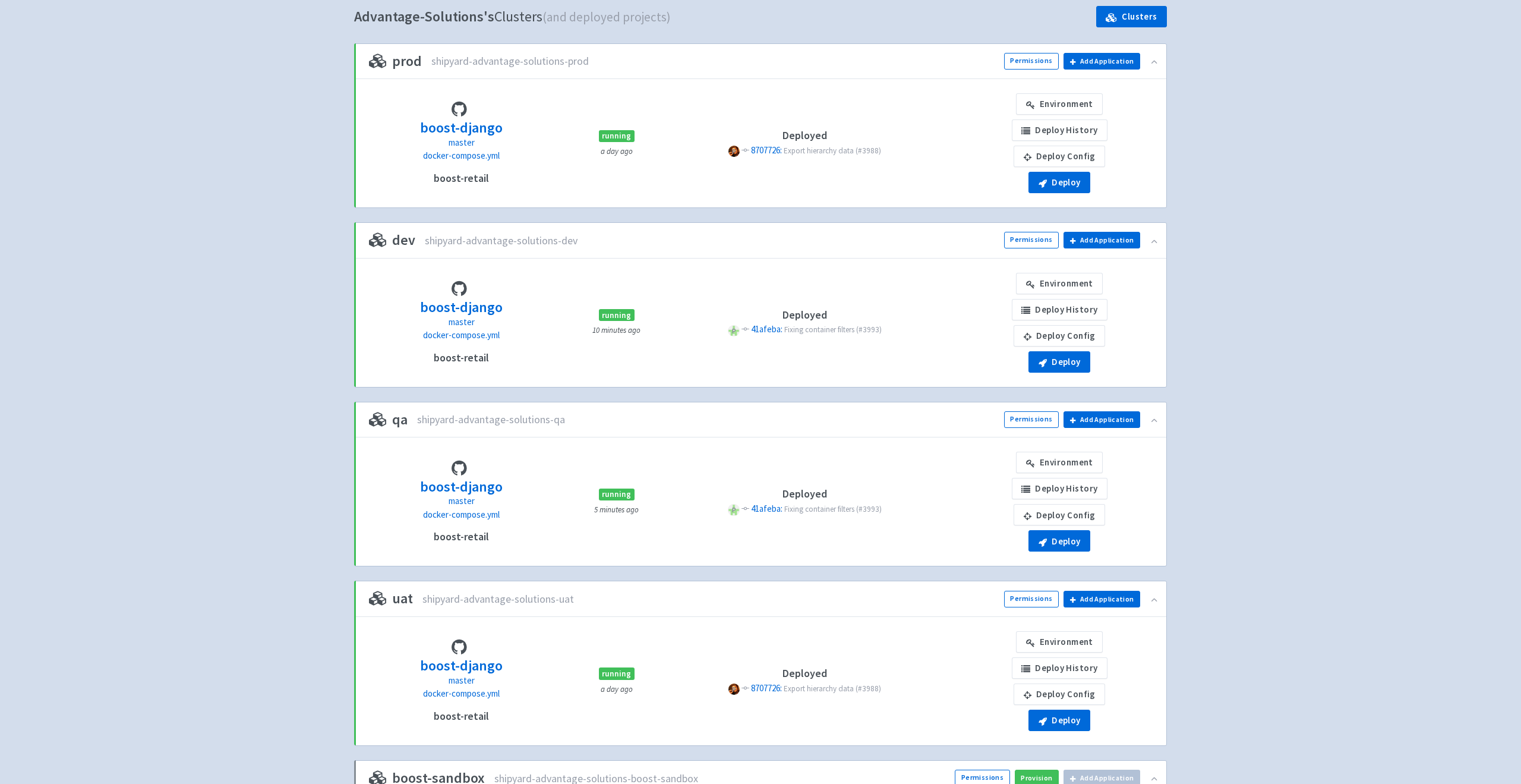
scroll to position [245, 0]
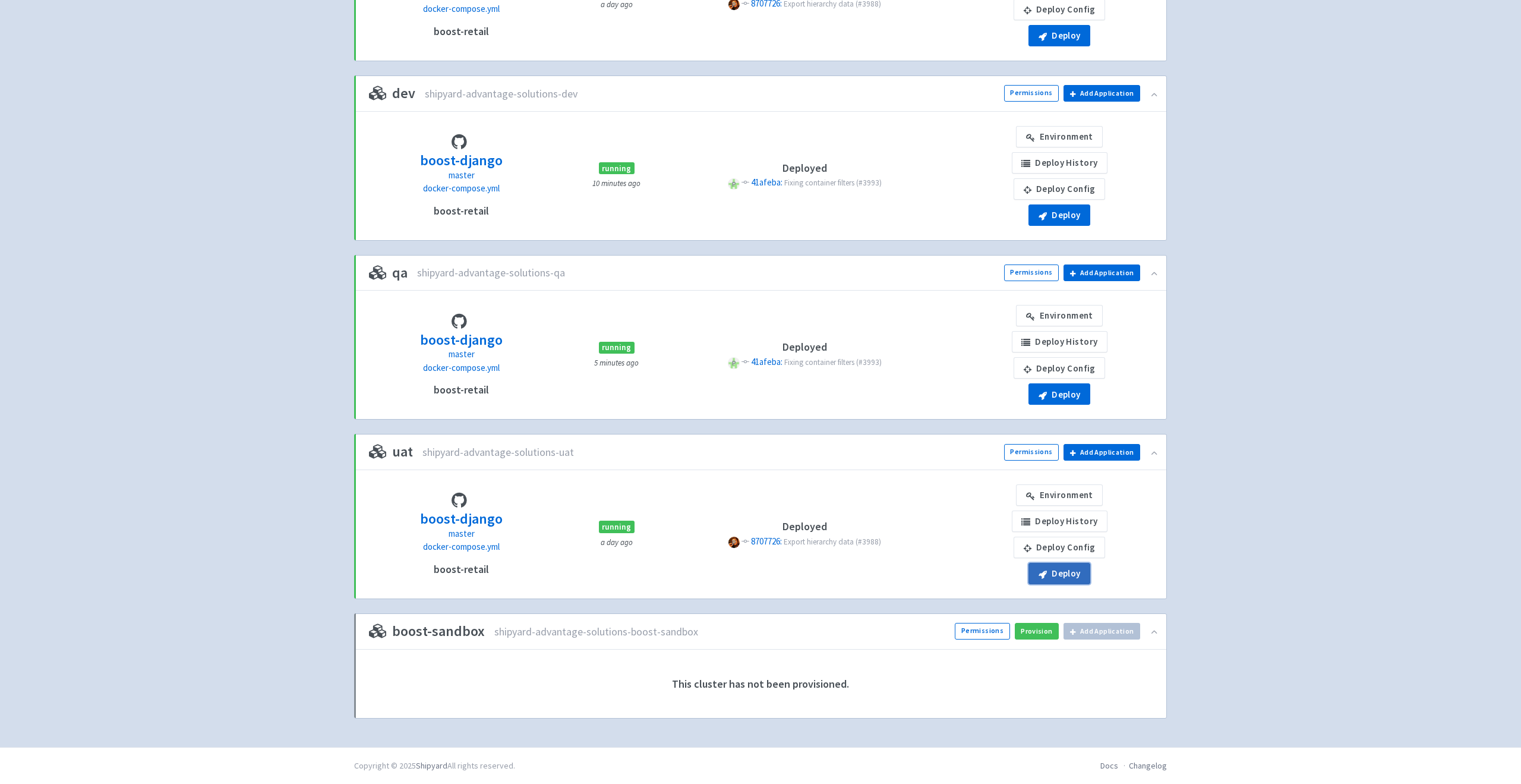
click at [1057, 46] on button "Deploy" at bounding box center [1059, 35] width 62 height 21
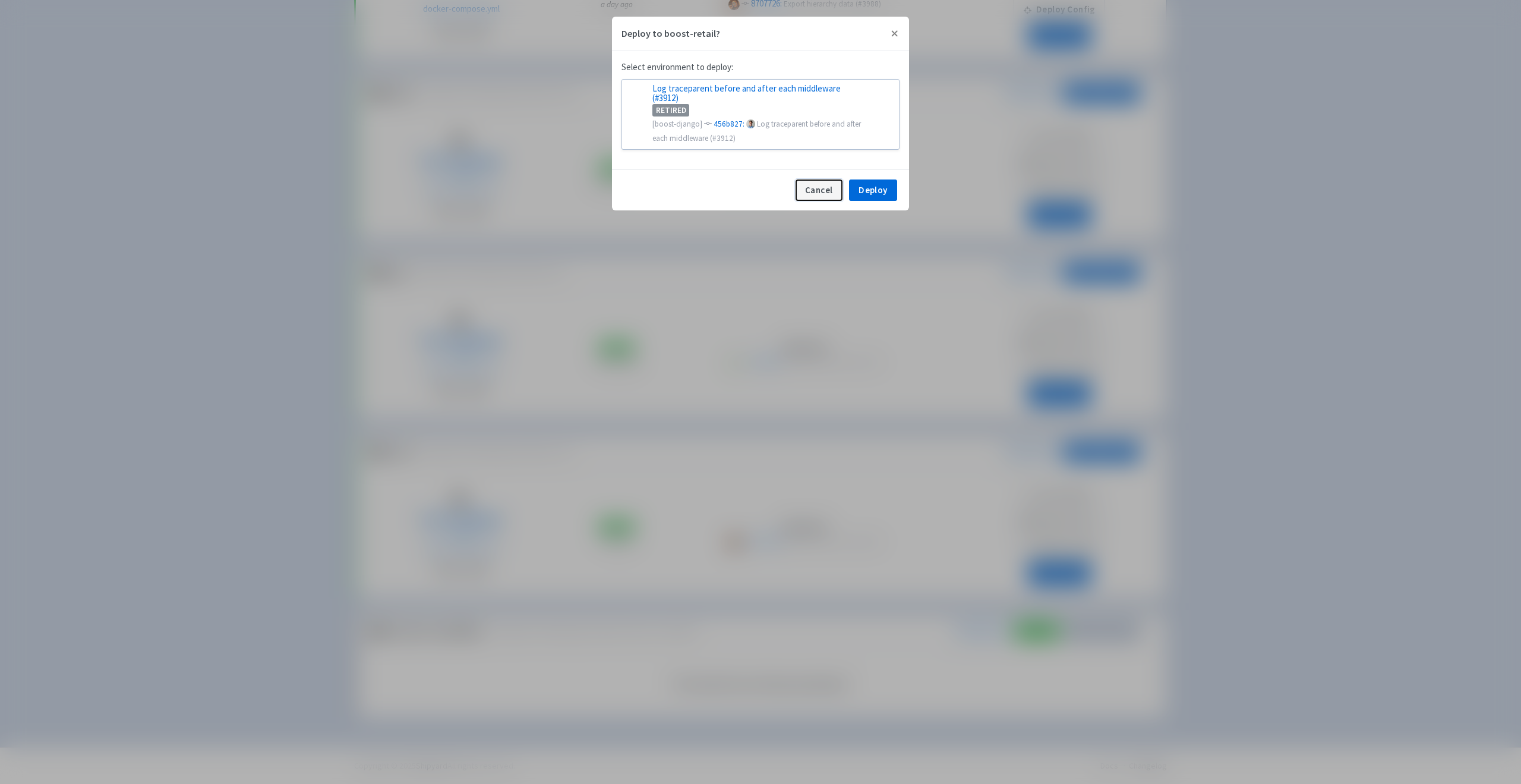
click at [812, 179] on button "Cancel" at bounding box center [818, 189] width 47 height 21
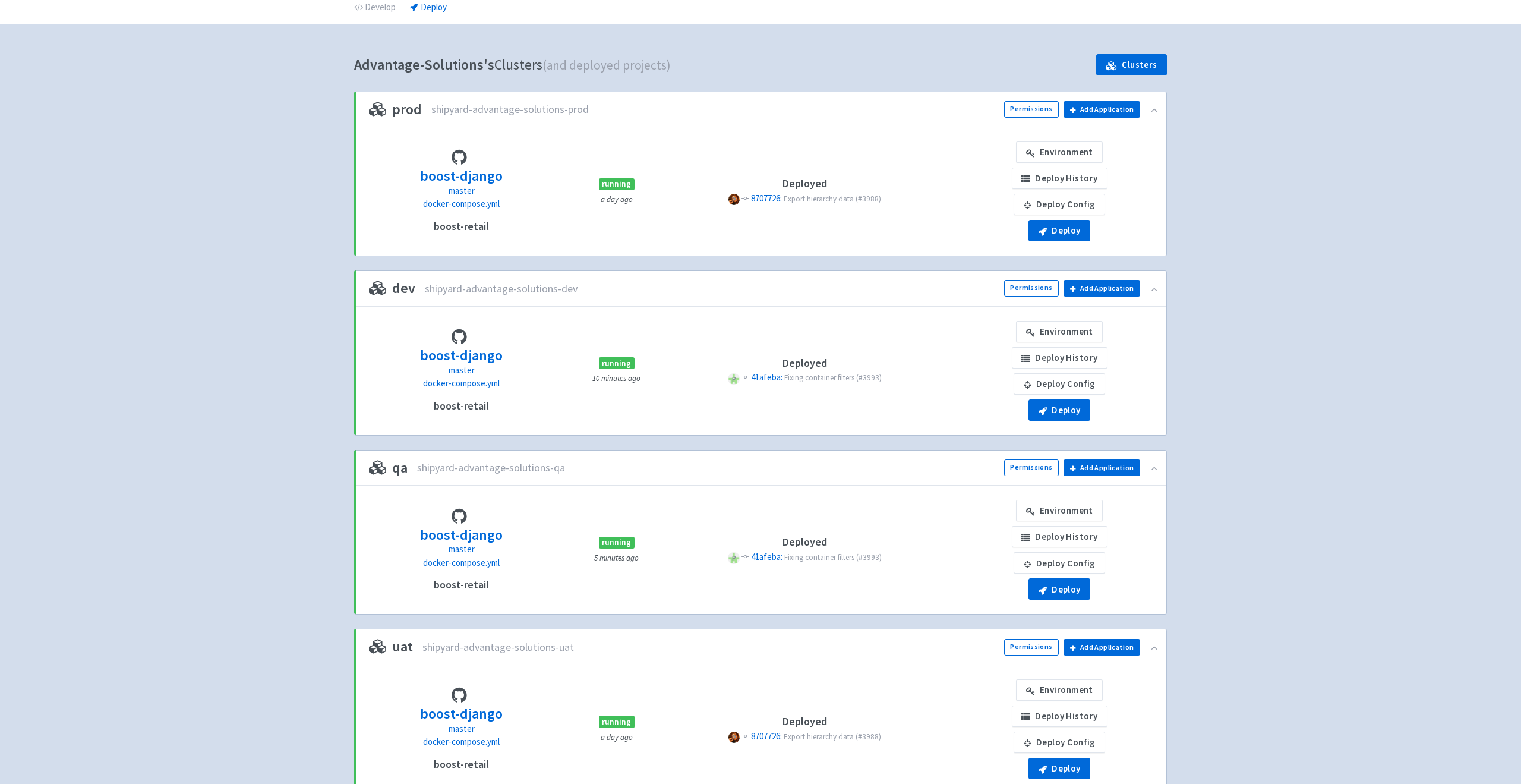
scroll to position [0, 0]
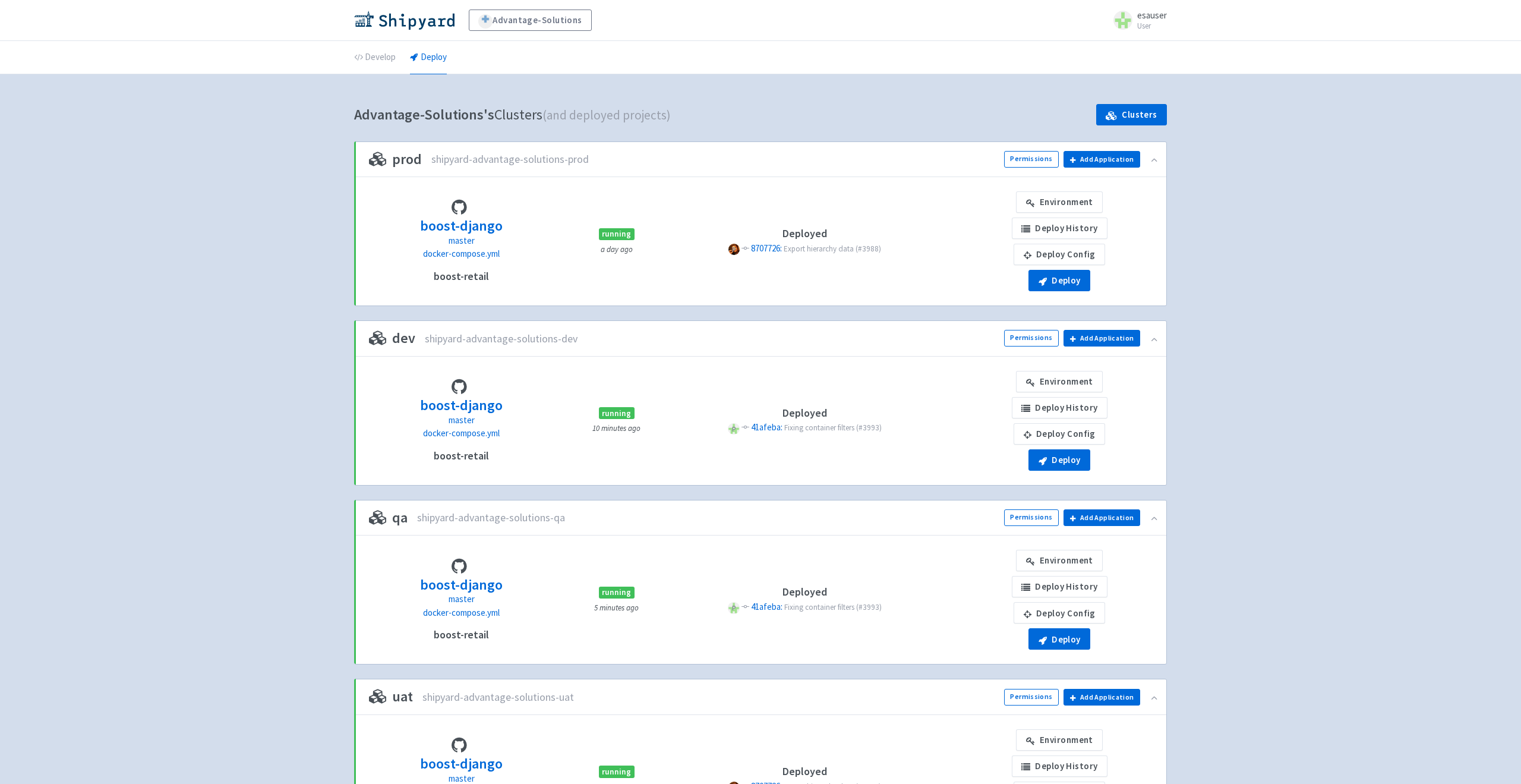
click at [396, 57] on li "Develop" at bounding box center [375, 56] width 55 height 32
click at [380, 59] on link "Develop" at bounding box center [374, 57] width 42 height 33
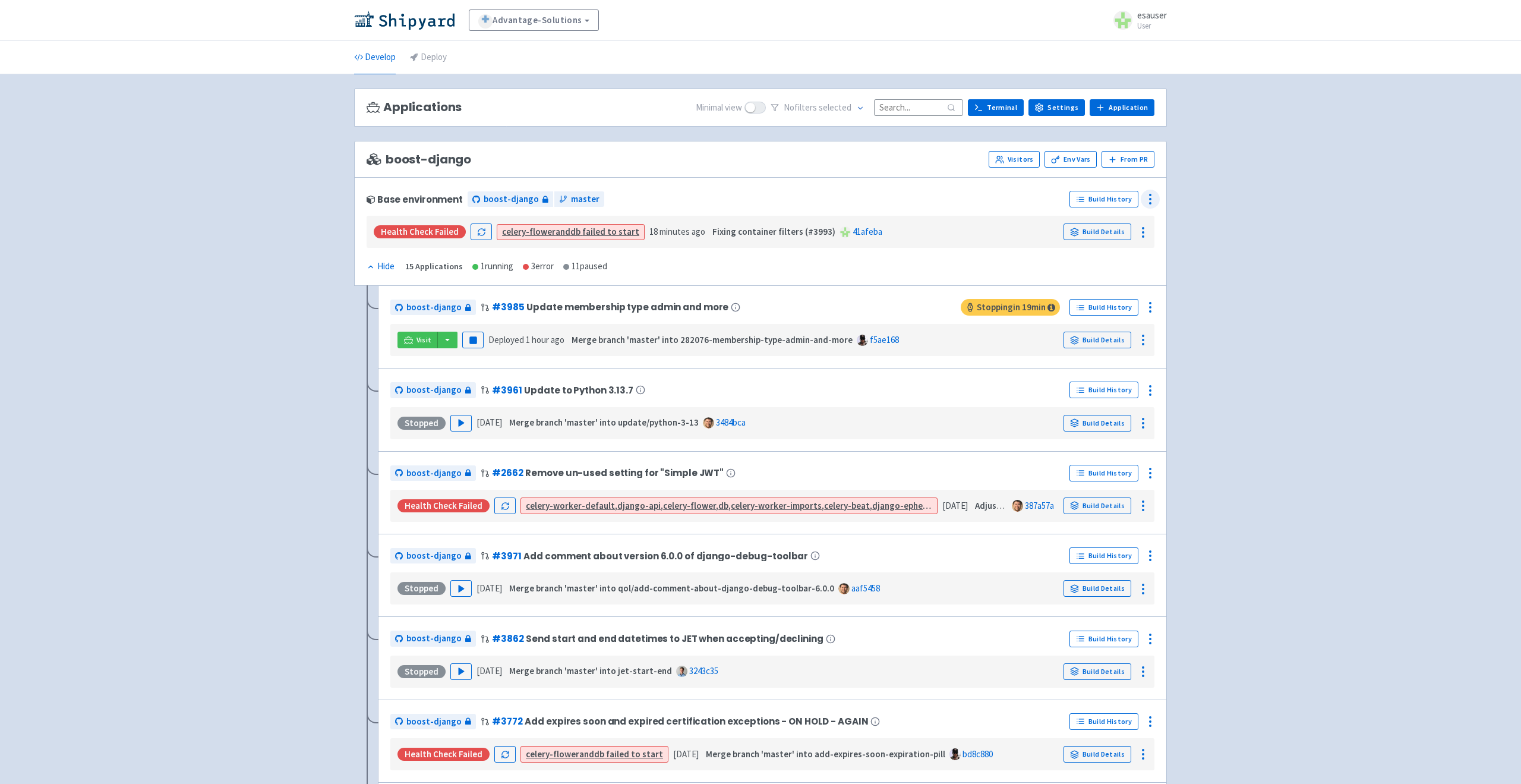
click at [1150, 199] on circle at bounding box center [1150, 199] width 1 height 1
click at [1098, 304] on span "Rebuild" at bounding box center [1105, 310] width 79 height 17
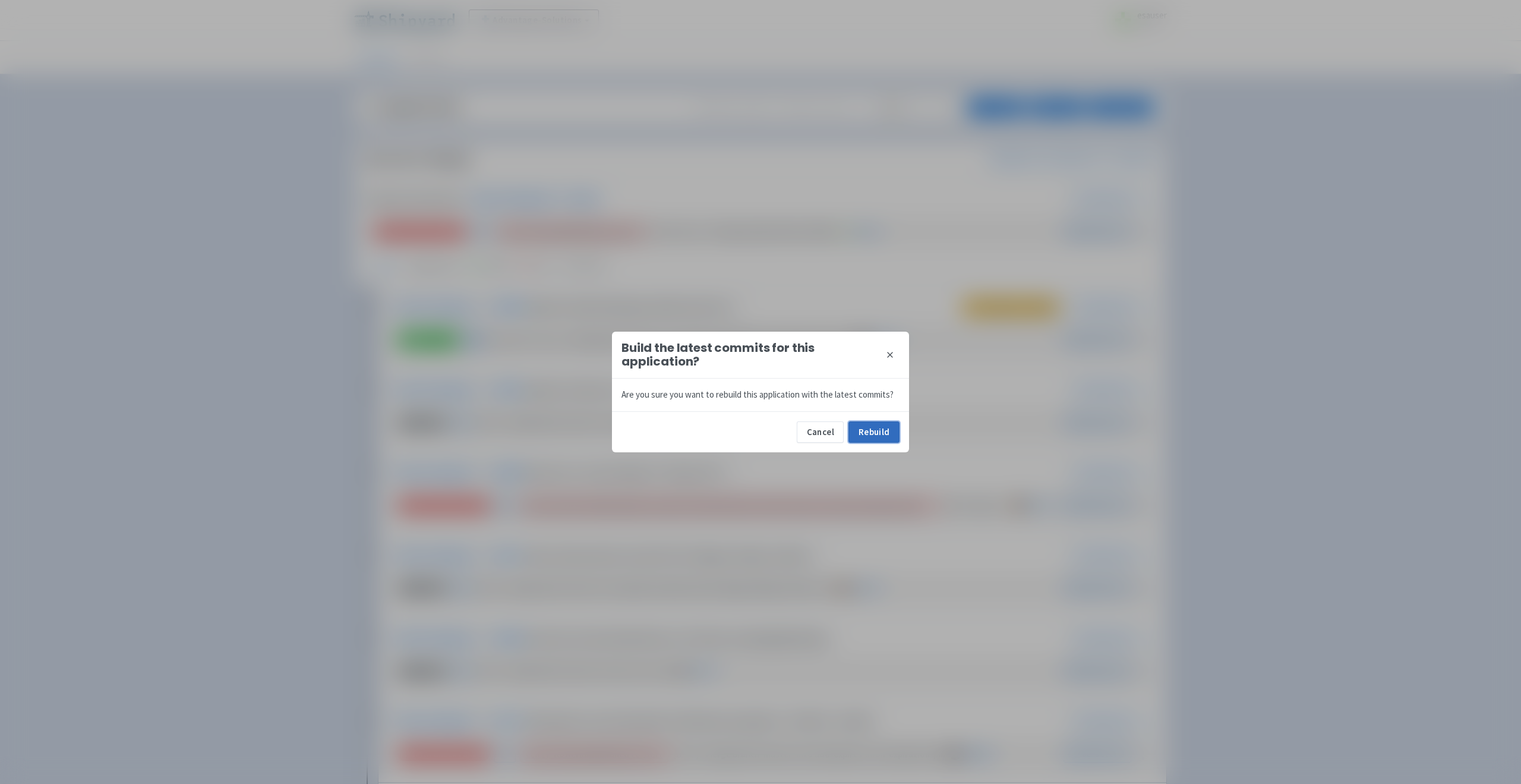
click at [868, 436] on button "Rebuild" at bounding box center [874, 431] width 51 height 21
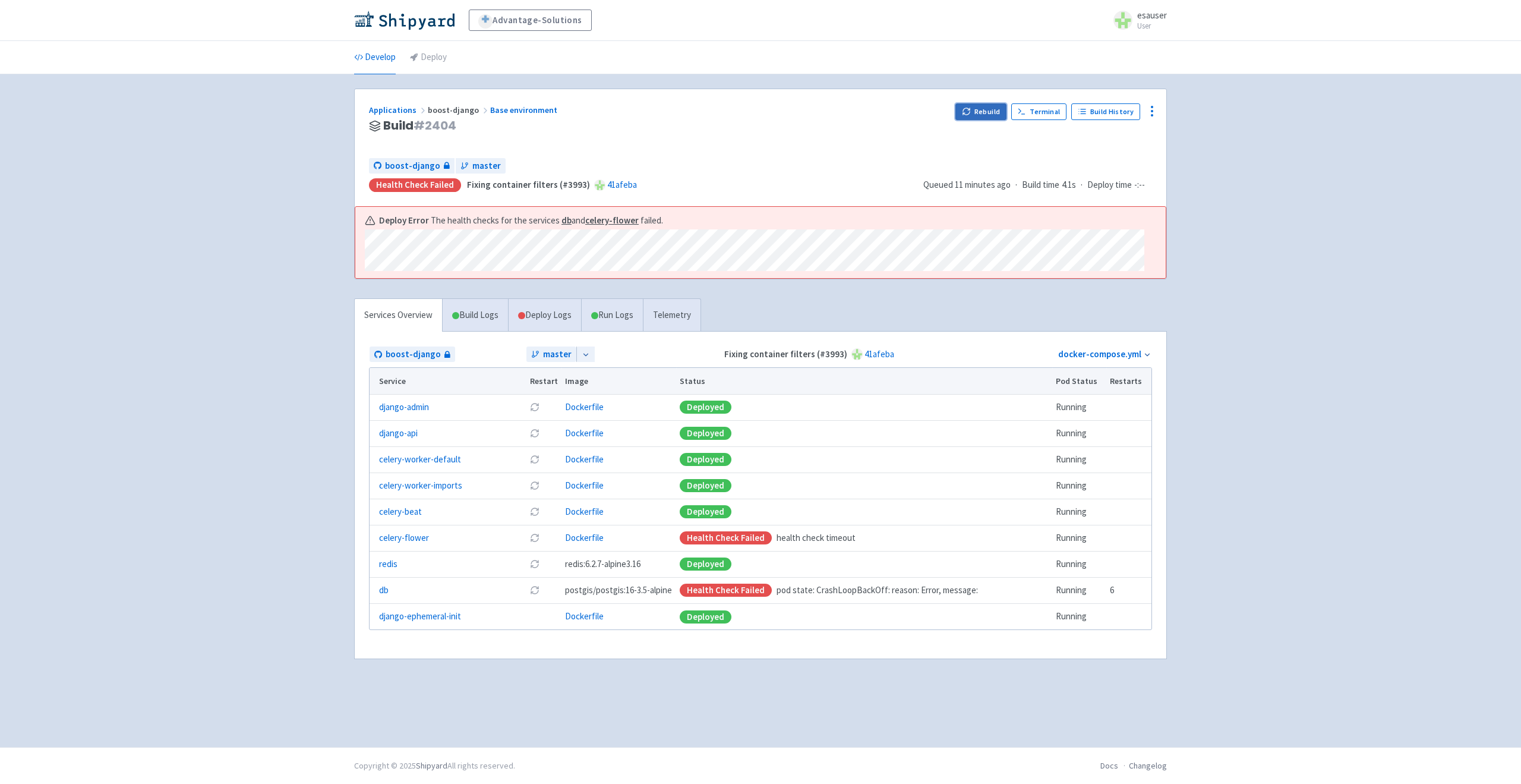
click at [981, 111] on button "Rebuild" at bounding box center [980, 112] width 51 height 17
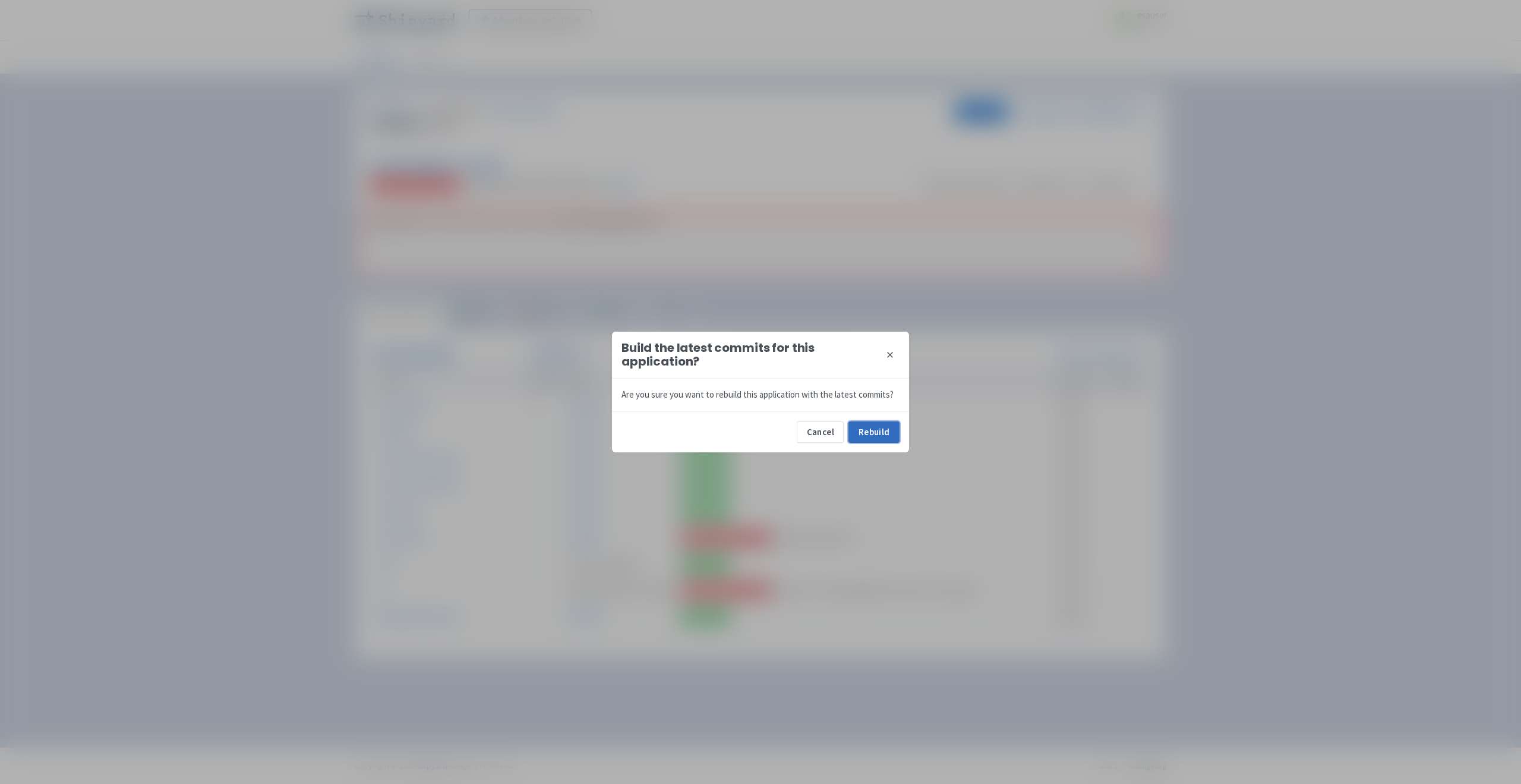
click at [879, 437] on button "Rebuild" at bounding box center [874, 431] width 51 height 21
